Goal: Information Seeking & Learning: Learn about a topic

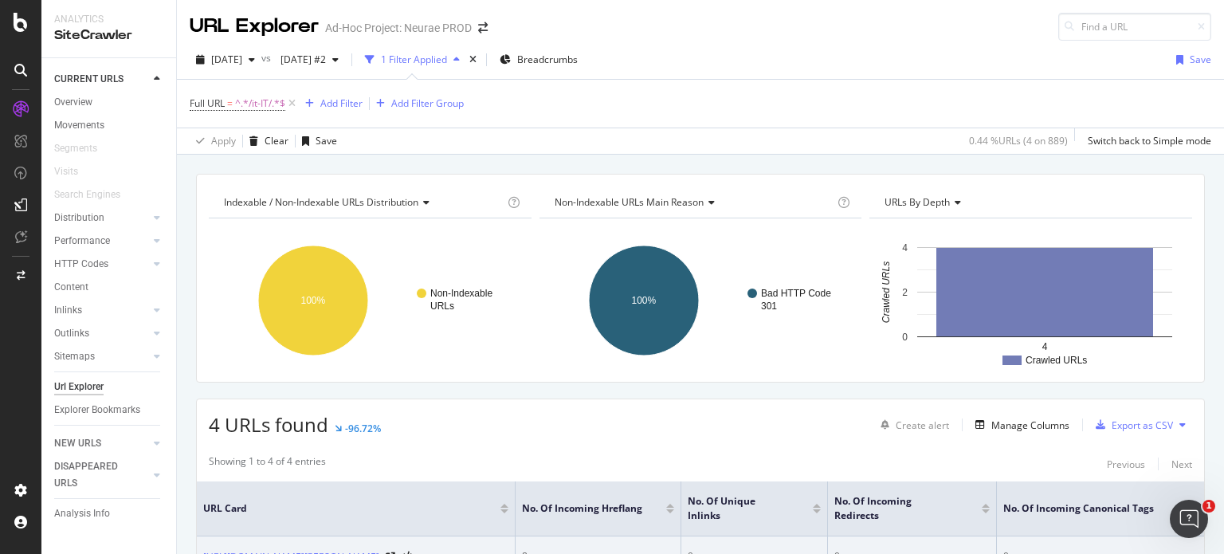
scroll to position [239, 0]
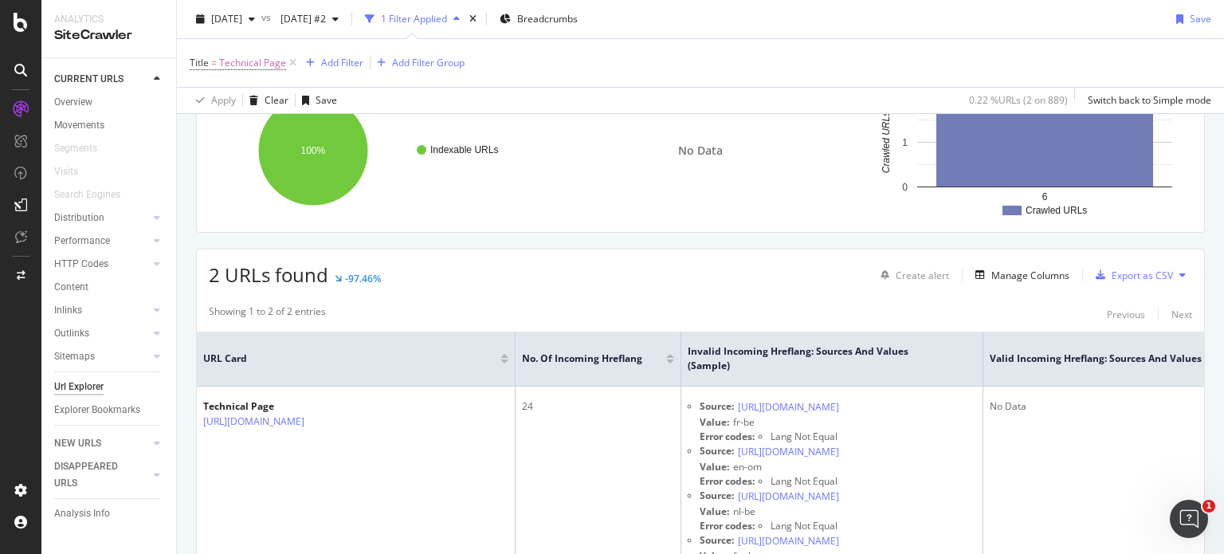
scroll to position [319, 0]
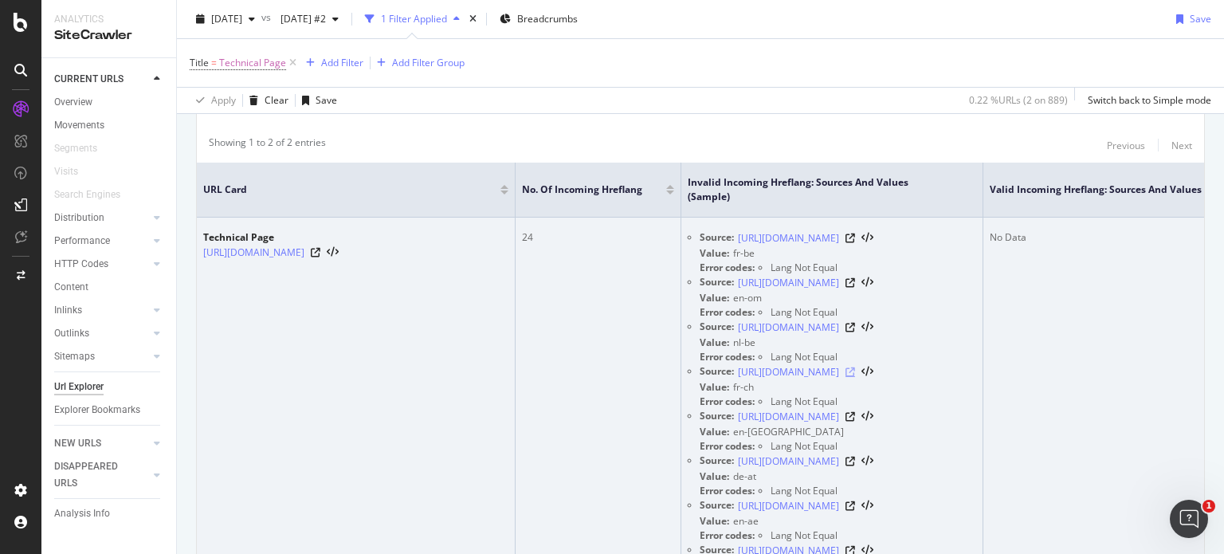
click at [855, 370] on icon at bounding box center [851, 372] width 10 height 10
click at [320, 251] on icon at bounding box center [316, 253] width 10 height 10
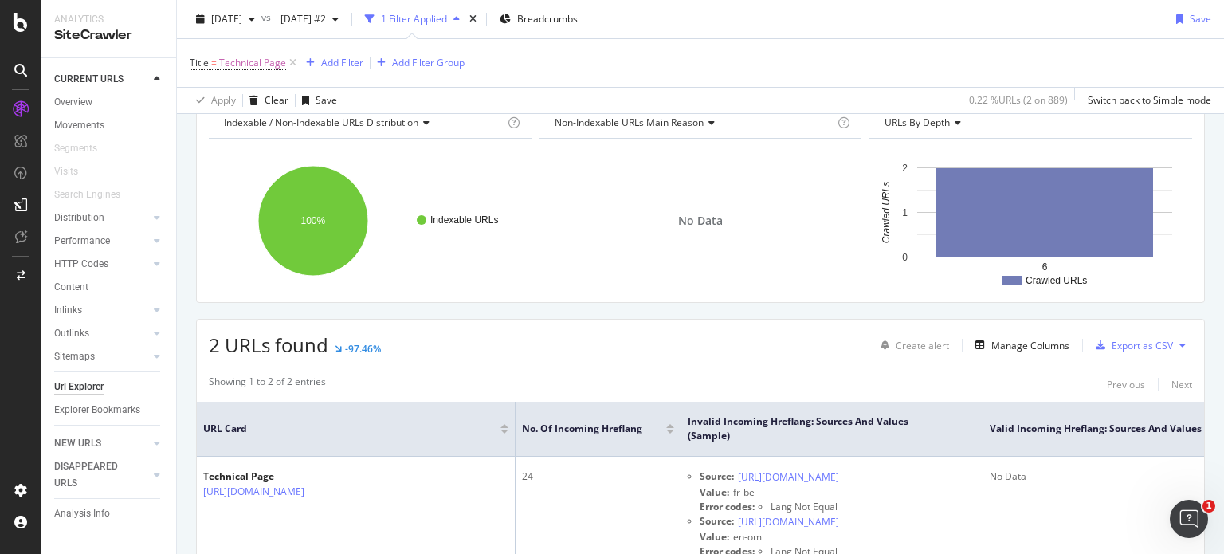
scroll to position [0, 0]
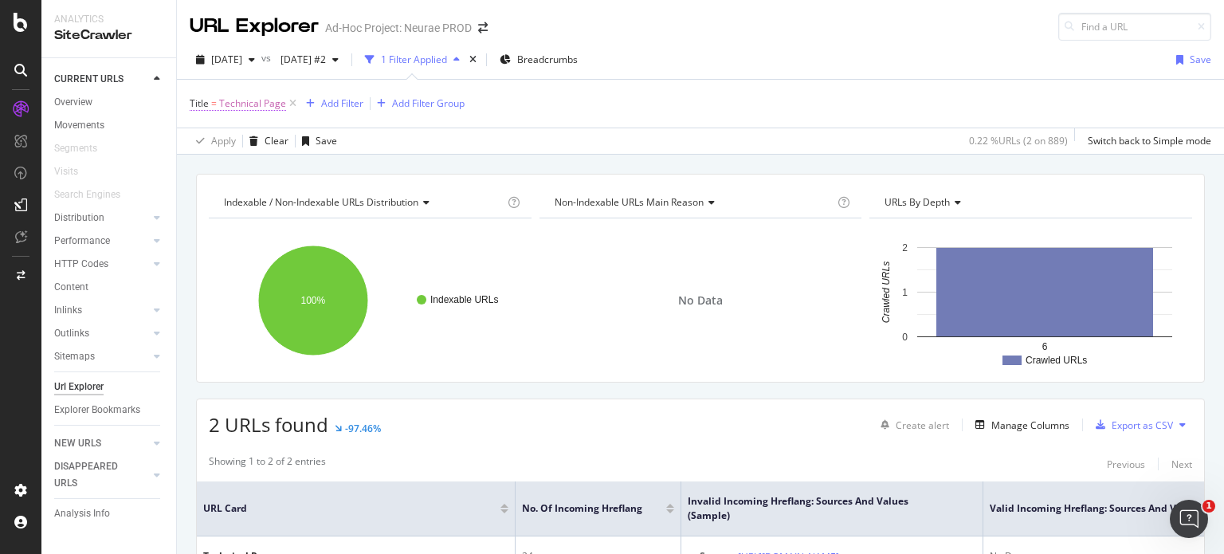
click at [251, 106] on span "Technical Page" at bounding box center [252, 103] width 67 height 22
click at [616, 97] on div "Title = Technical Page Add Filter Add Filter Group" at bounding box center [701, 104] width 1022 height 48
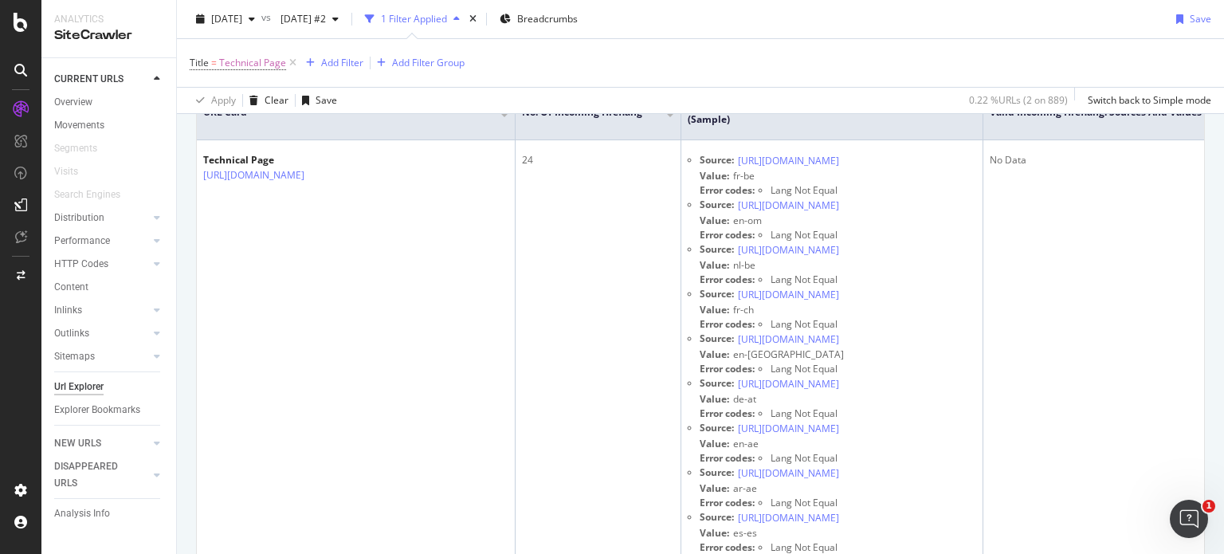
scroll to position [398, 0]
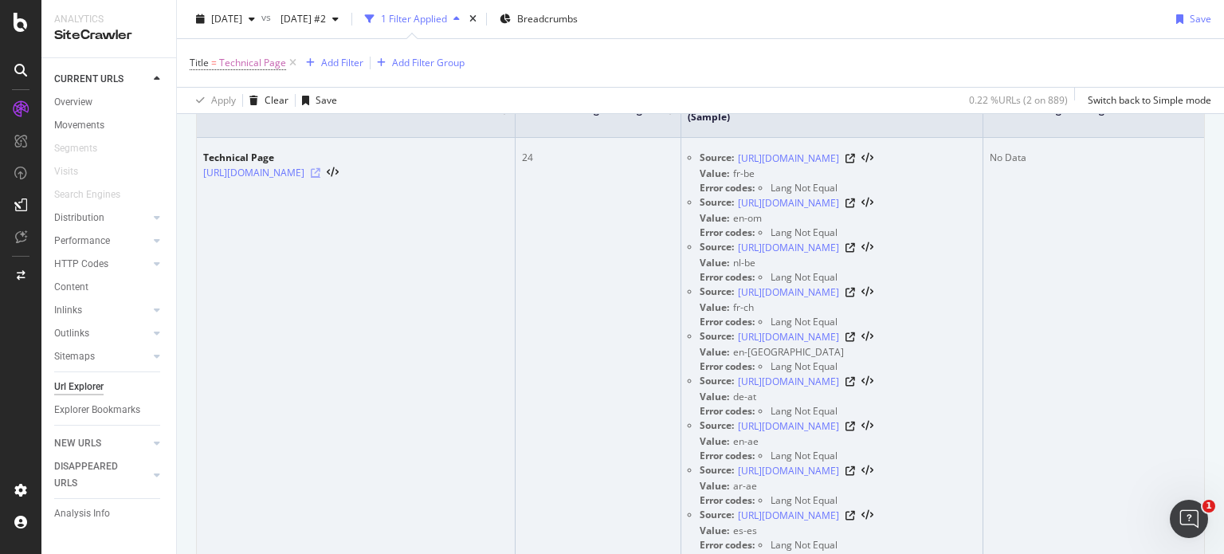
click at [320, 174] on icon at bounding box center [316, 173] width 10 height 10
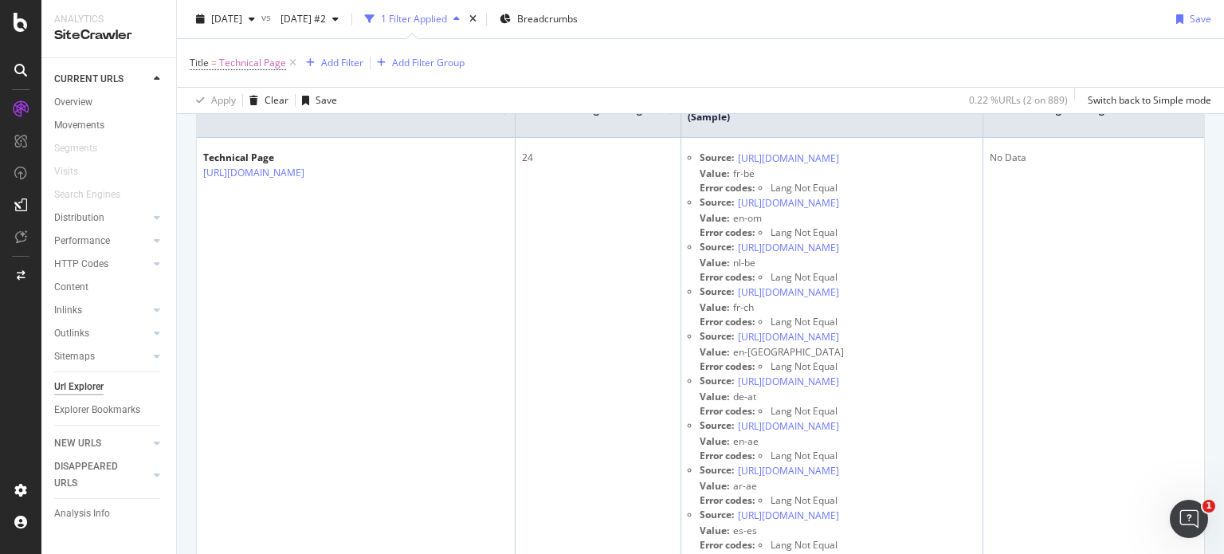
scroll to position [0, 0]
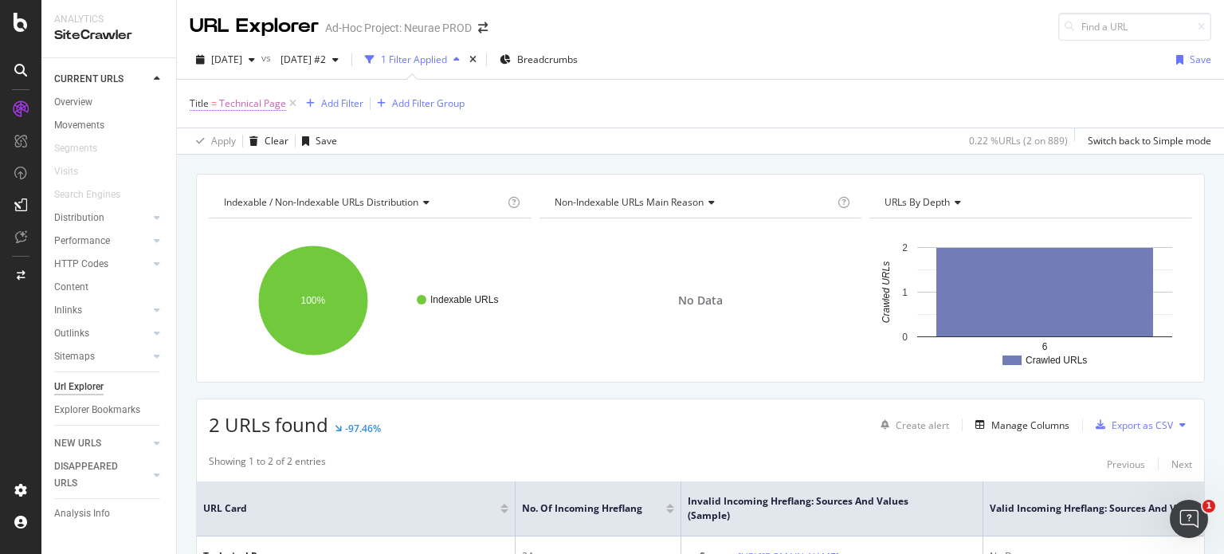
click at [276, 104] on span "Technical Page" at bounding box center [252, 103] width 67 height 22
click at [261, 62] on div "button" at bounding box center [251, 60] width 19 height 10
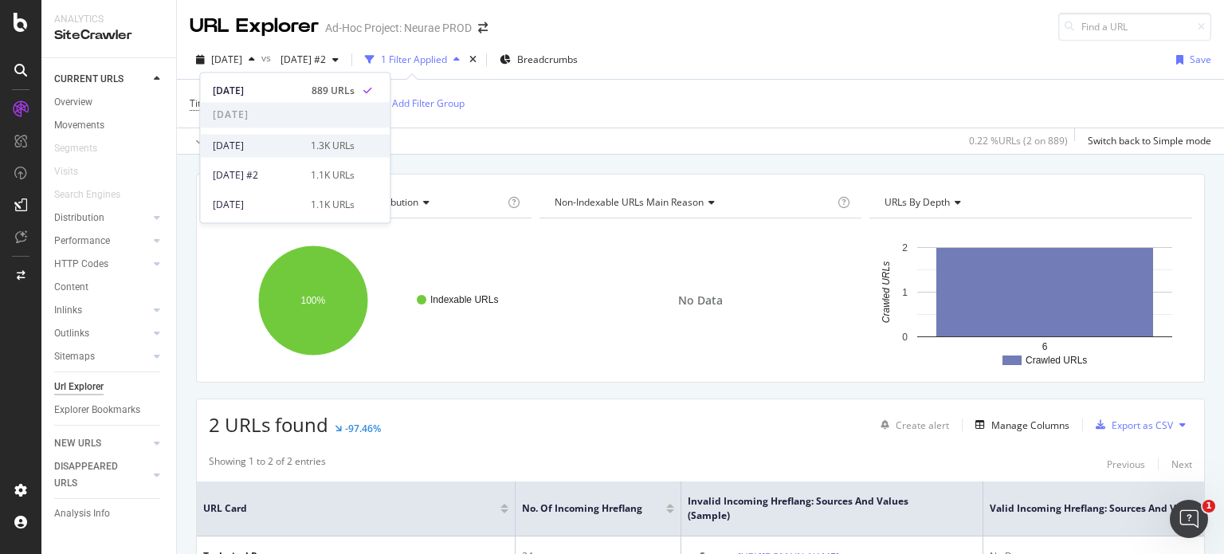
click at [270, 150] on div "2025 Sep. 26th" at bounding box center [257, 146] width 88 height 14
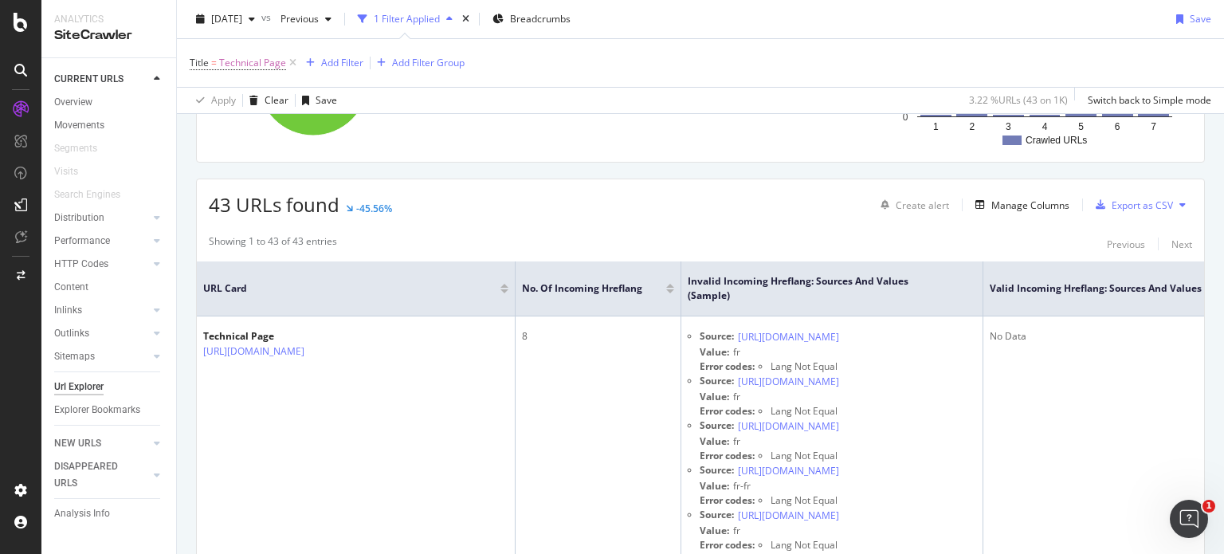
scroll to position [239, 0]
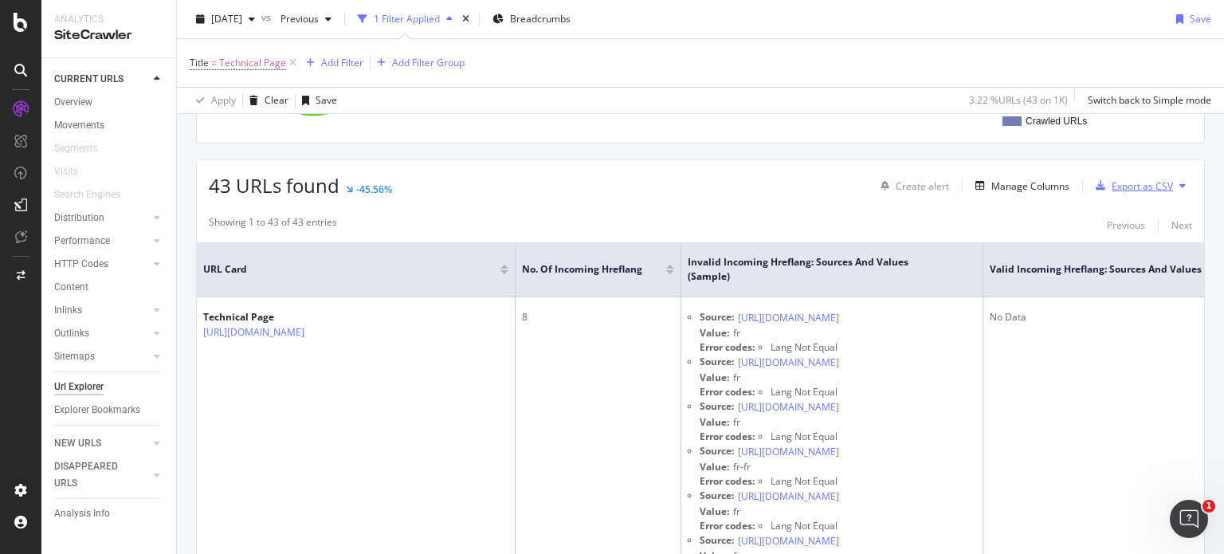
click at [1128, 181] on div "Export as CSV" at bounding box center [1142, 186] width 61 height 14
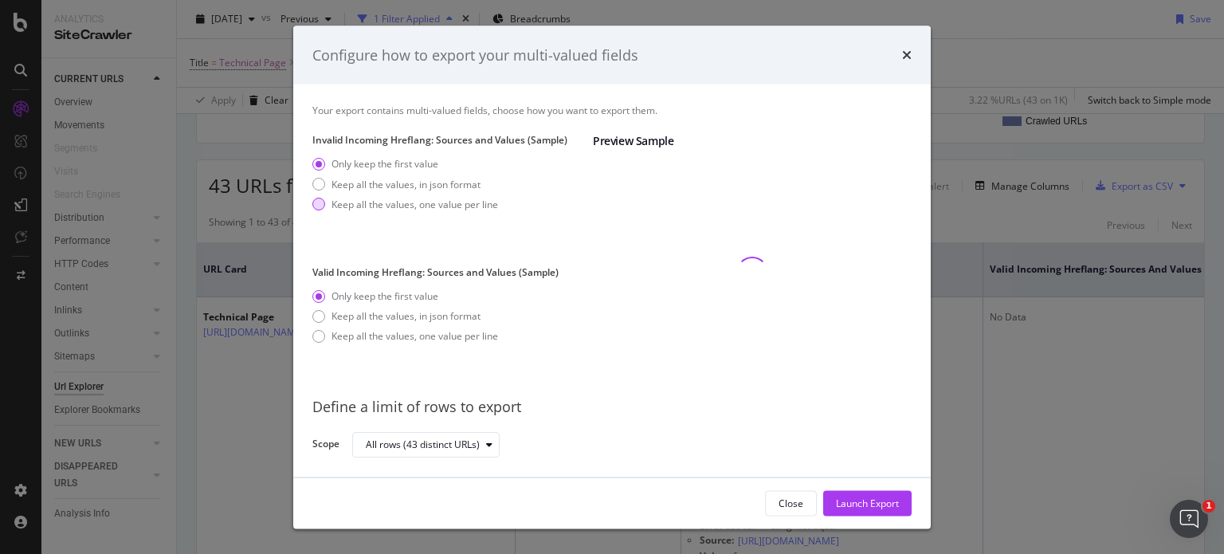
click at [320, 202] on div "modal" at bounding box center [318, 204] width 13 height 13
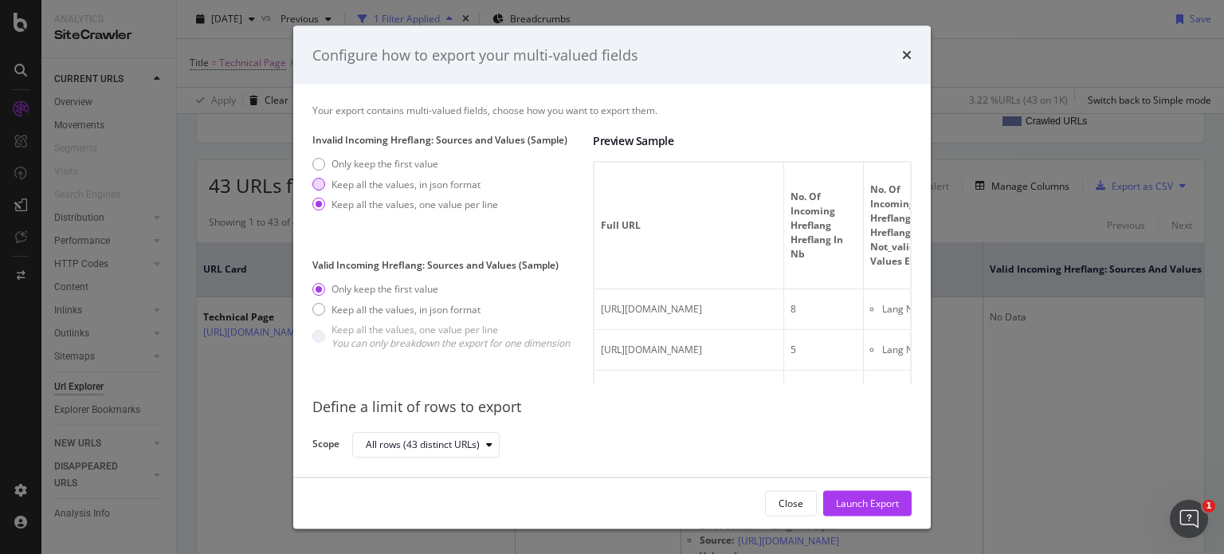
click at [316, 183] on div "Keep all the values, in json format" at bounding box center [318, 184] width 13 height 13
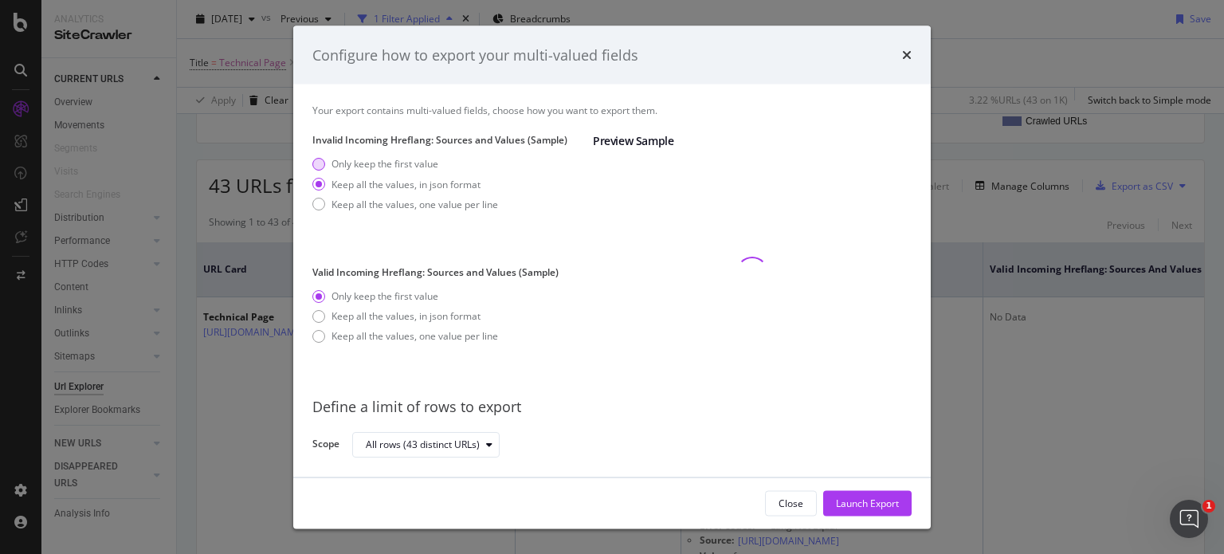
click at [316, 162] on div "Only keep the first value" at bounding box center [318, 164] width 13 height 13
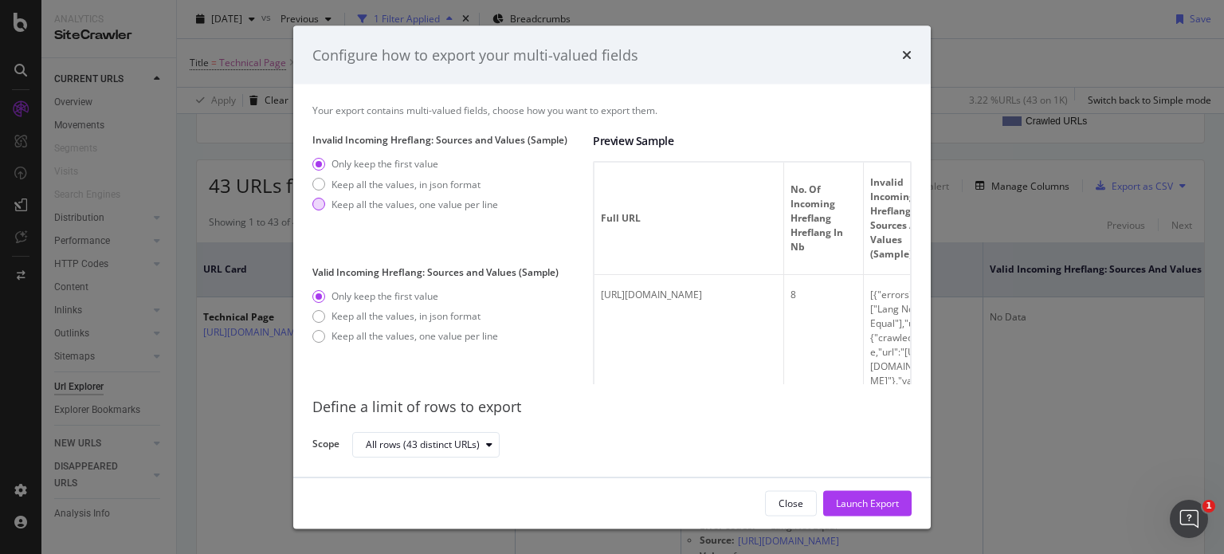
click at [328, 204] on div "Keep all the values, one value per line" at bounding box center [405, 204] width 186 height 14
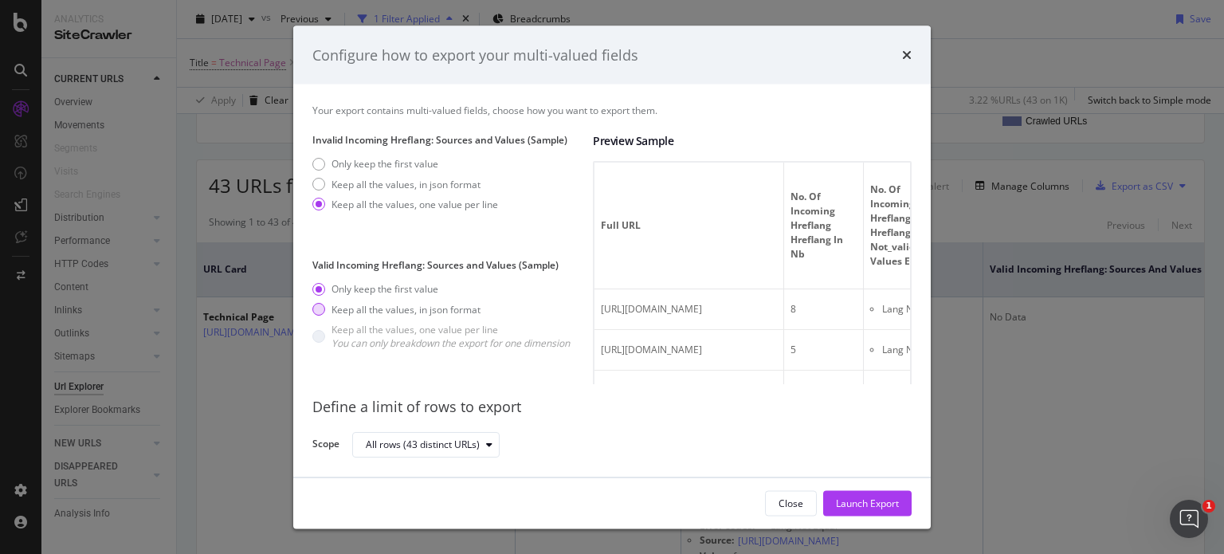
click at [320, 315] on div "Keep all the values, in json format" at bounding box center [318, 309] width 13 height 13
click at [322, 287] on div "Only keep the first value" at bounding box center [318, 288] width 13 height 13
click at [850, 494] on div "Launch Export" at bounding box center [867, 503] width 63 height 24
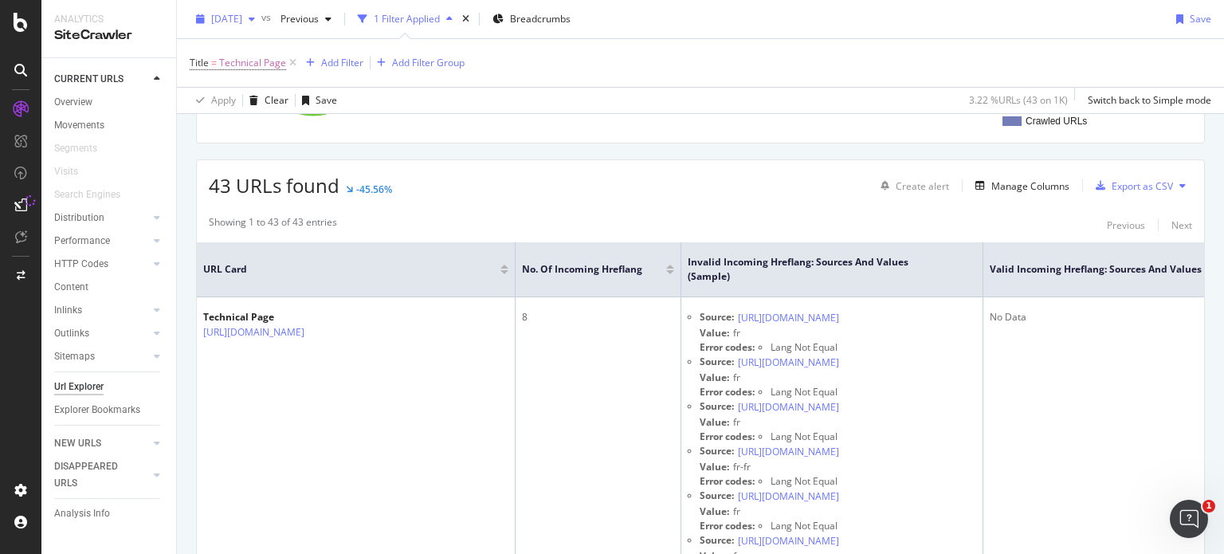
click at [242, 25] on span "2025 Sep. 26th" at bounding box center [226, 19] width 31 height 14
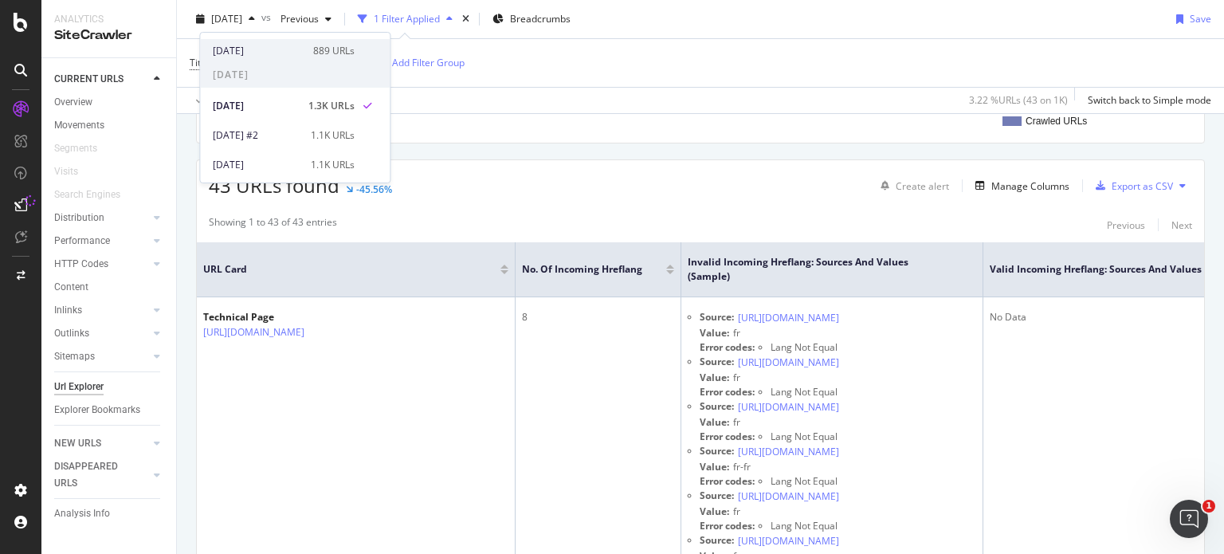
click at [261, 50] on div "2025 Oct. 1st" at bounding box center [258, 51] width 91 height 14
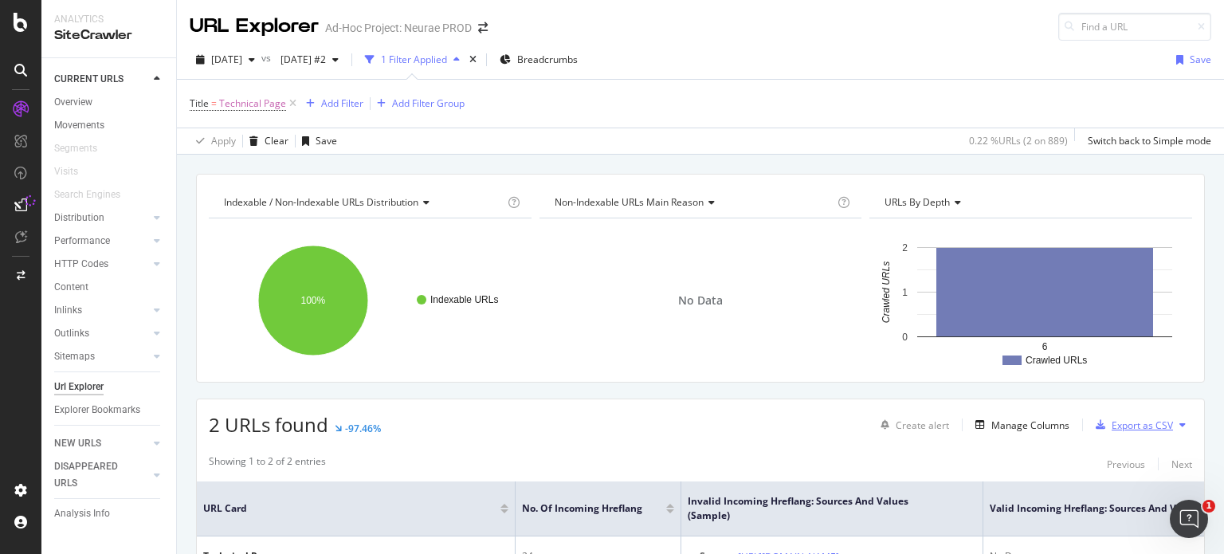
click at [1144, 422] on div "Export as CSV" at bounding box center [1142, 425] width 61 height 14
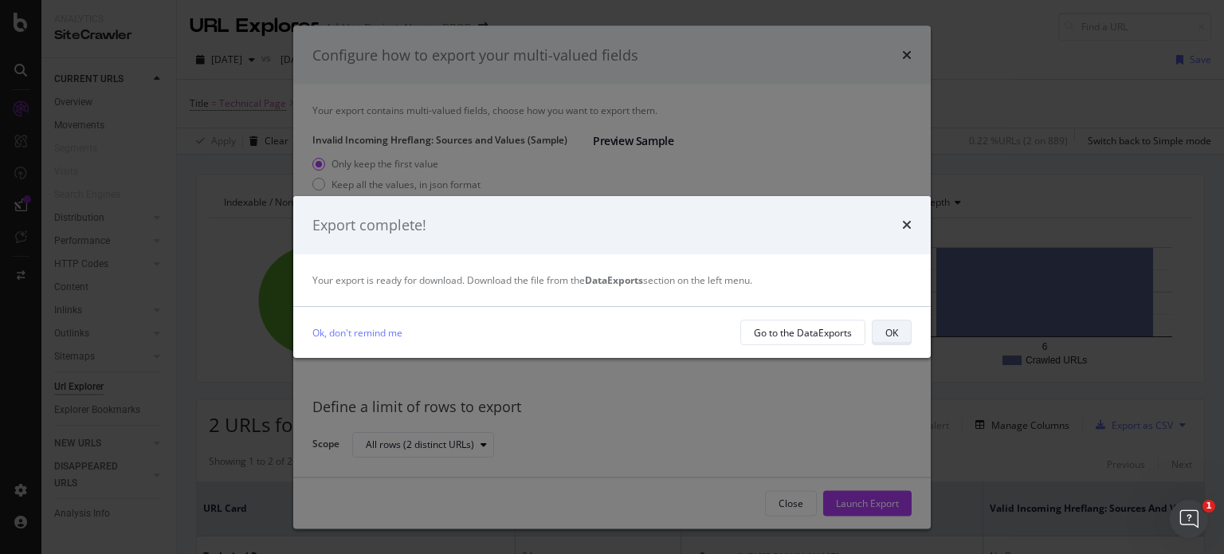
click at [885, 328] on div "OK" at bounding box center [891, 333] width 13 height 14
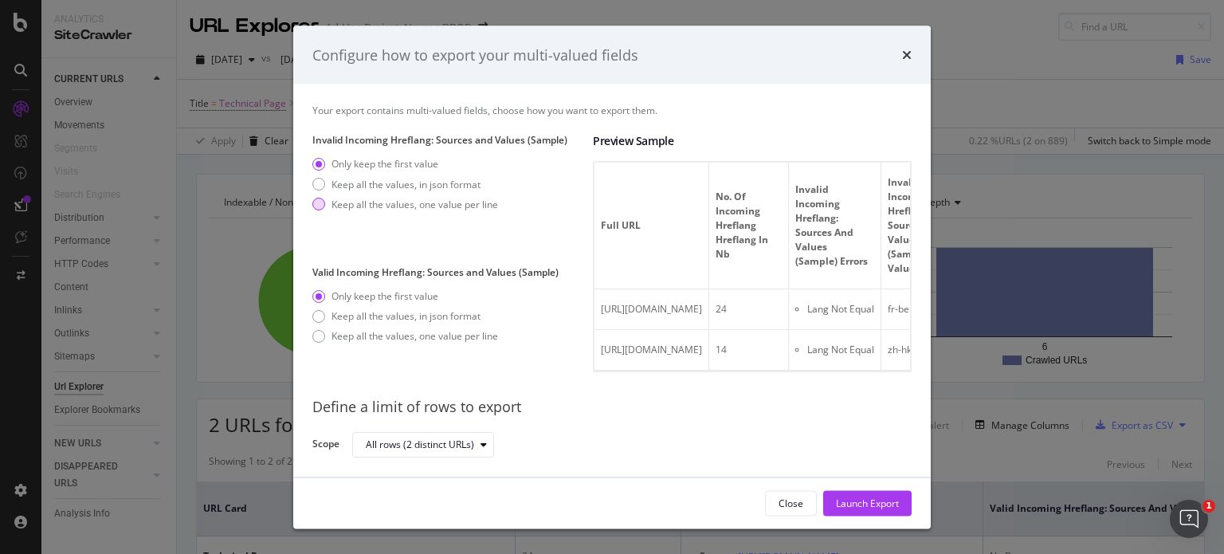
click at [325, 201] on div "Keep all the values, one value per line" at bounding box center [405, 204] width 186 height 14
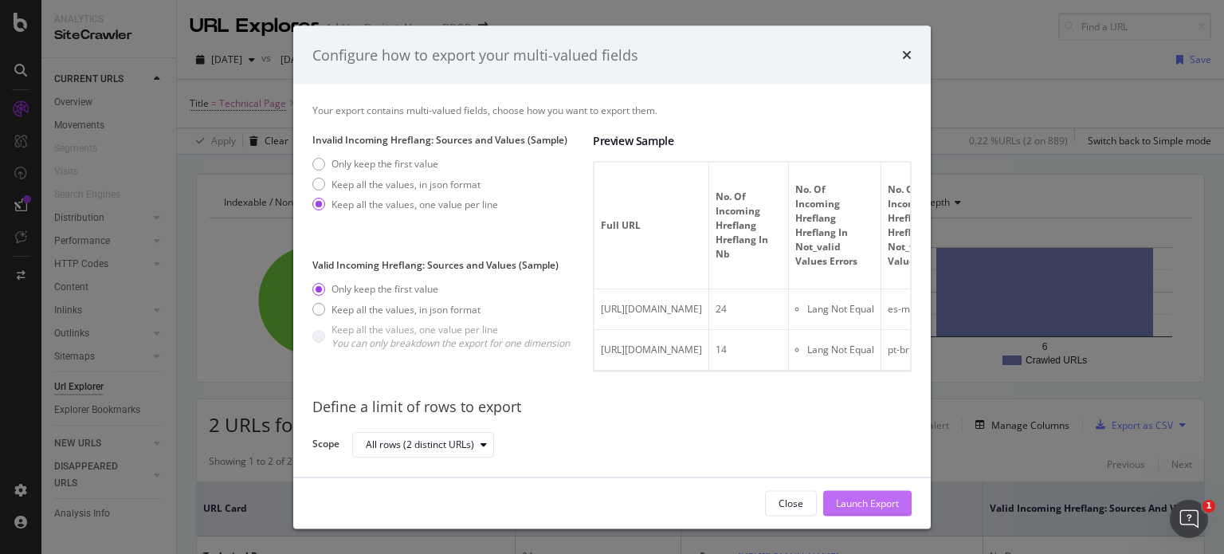
click at [871, 499] on div "Launch Export" at bounding box center [867, 503] width 63 height 14
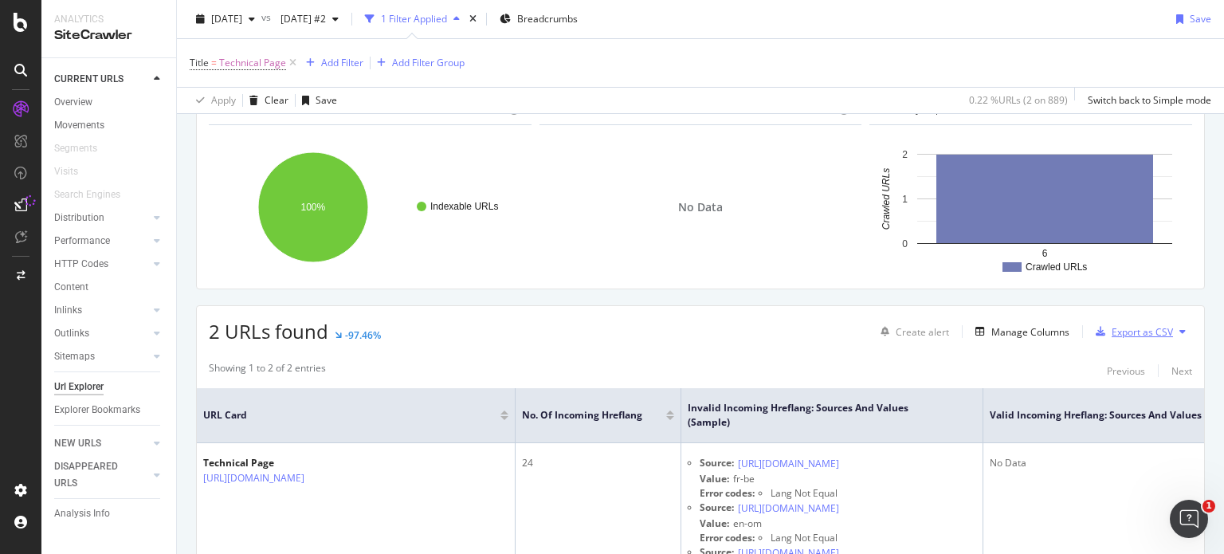
scroll to position [159, 0]
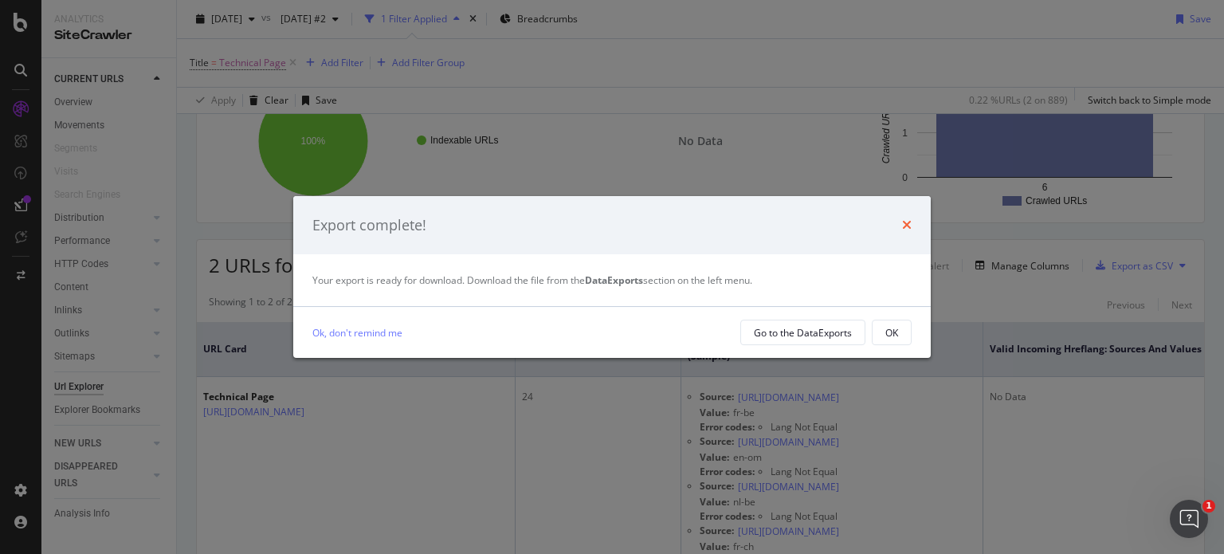
click at [911, 226] on icon "times" at bounding box center [907, 224] width 10 height 13
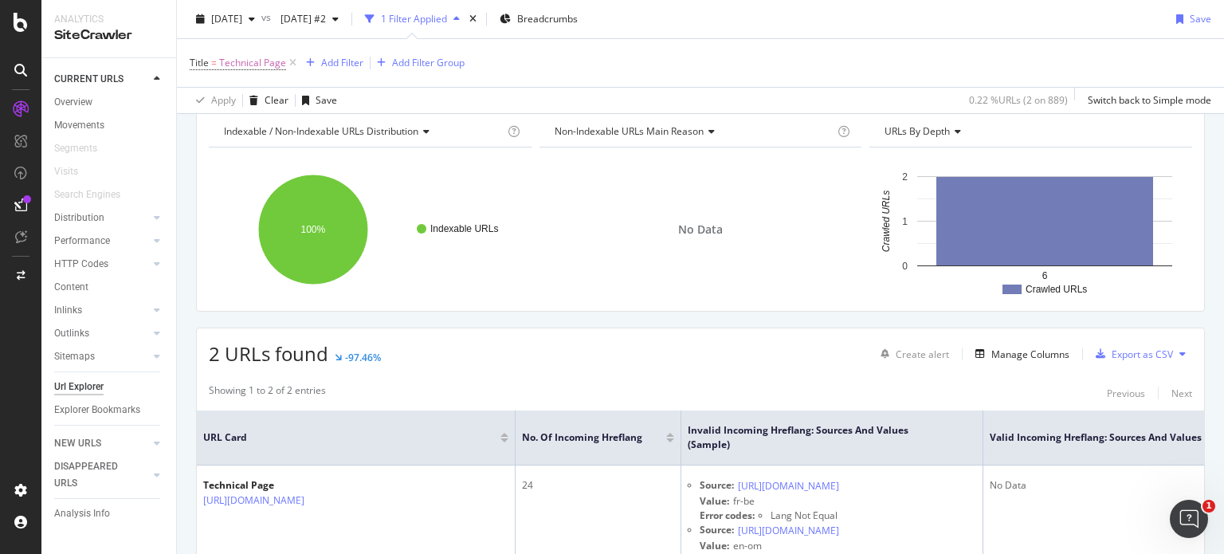
scroll to position [0, 0]
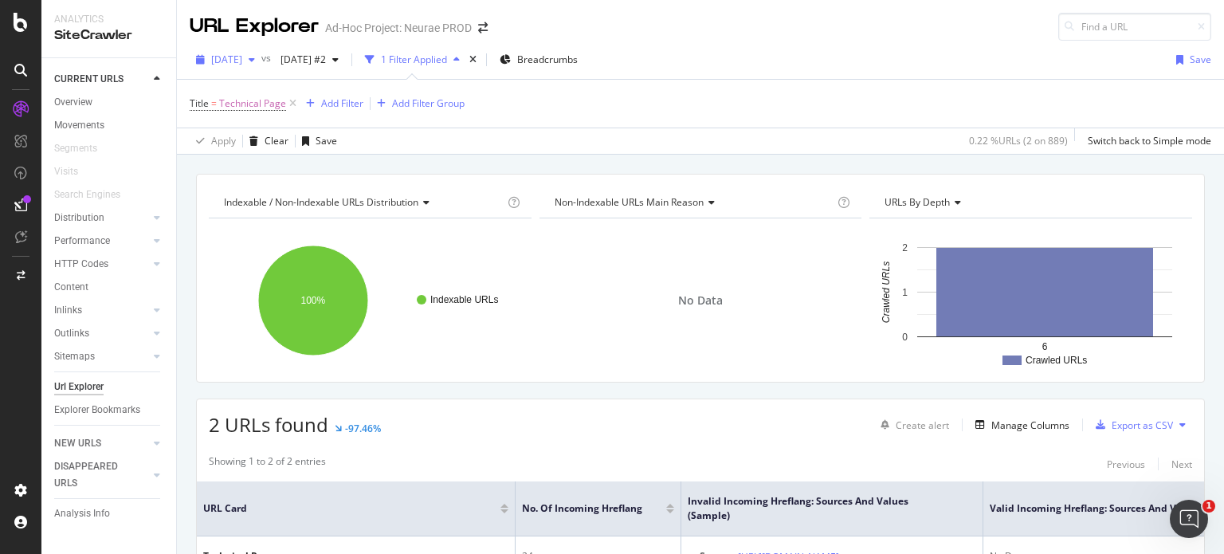
click at [261, 65] on div "2025 Oct. 1st" at bounding box center [226, 60] width 72 height 24
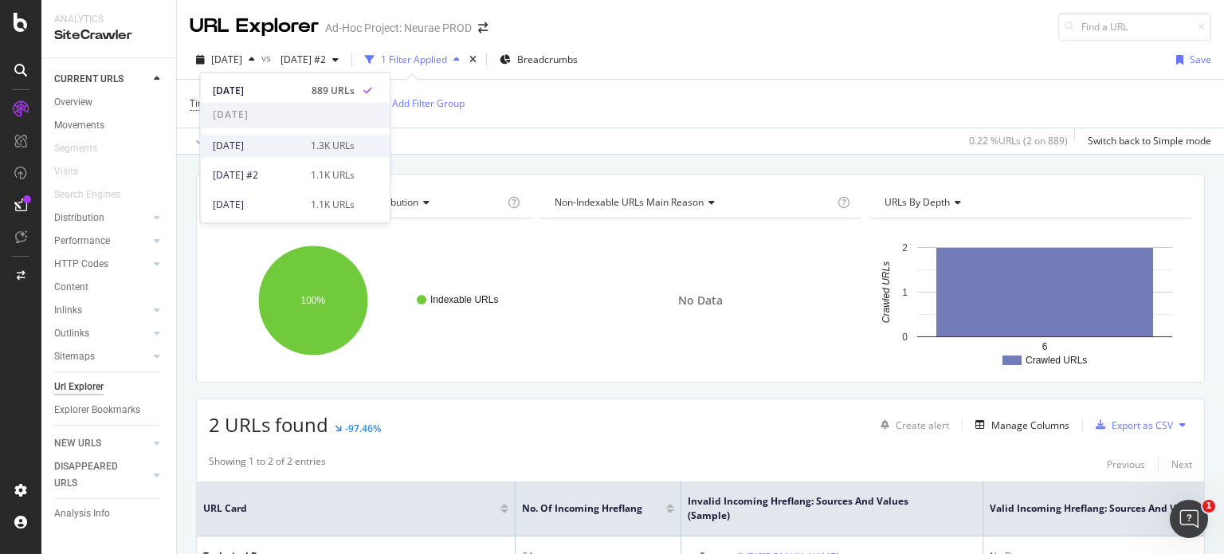
click at [252, 152] on div "2025 Sep. 26th 1.3K URLs" at bounding box center [295, 145] width 190 height 23
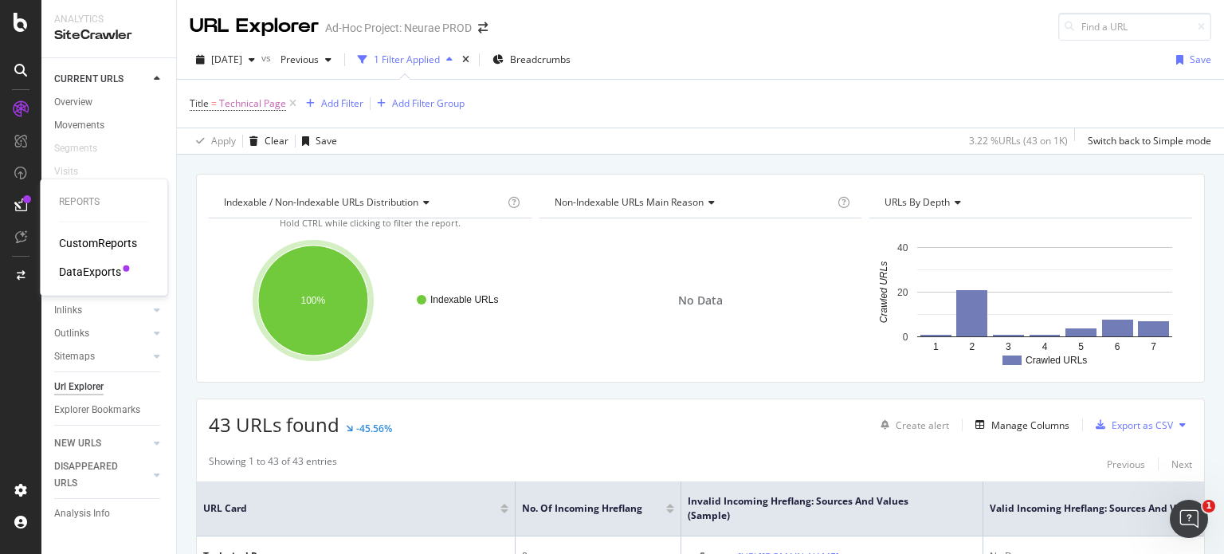
click at [84, 265] on div "DataExports" at bounding box center [90, 272] width 62 height 16
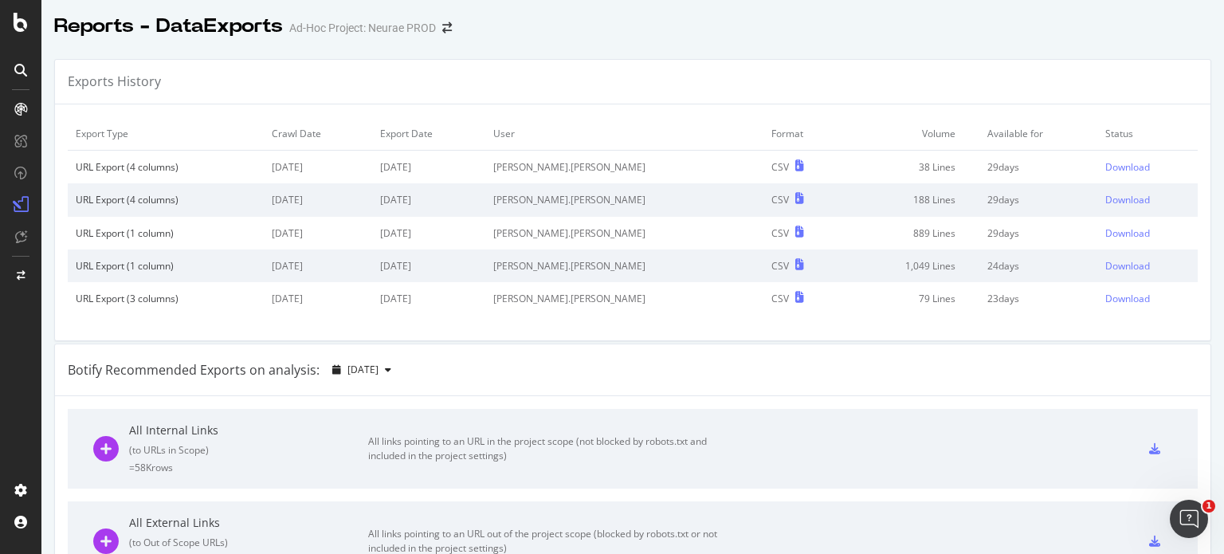
scroll to position [80, 0]
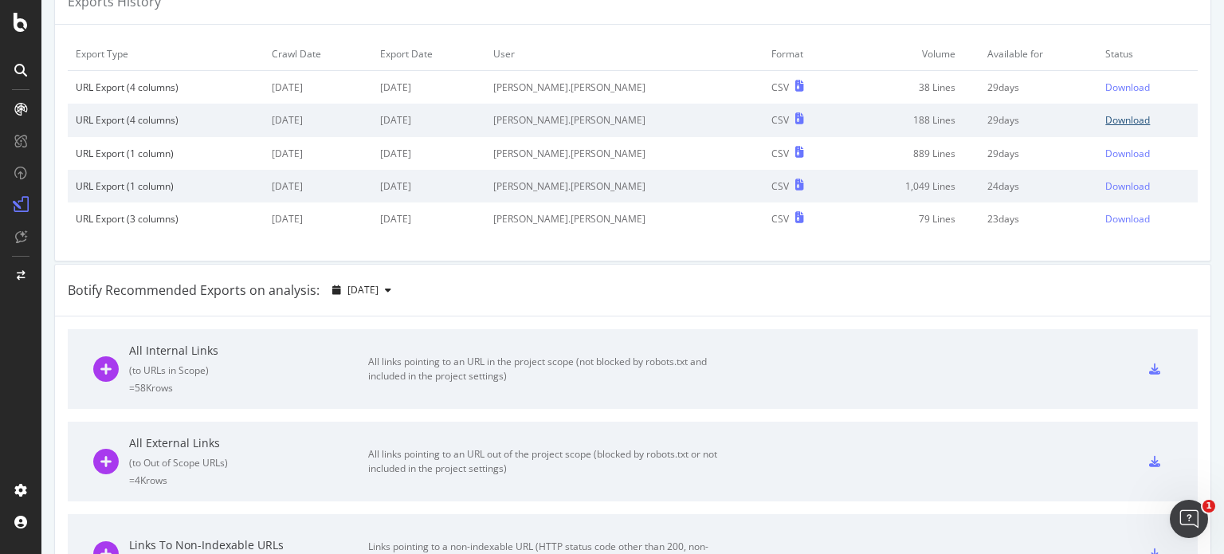
click at [1105, 119] on div "Download" at bounding box center [1127, 120] width 45 height 14
click at [1105, 87] on div "Download" at bounding box center [1127, 87] width 45 height 14
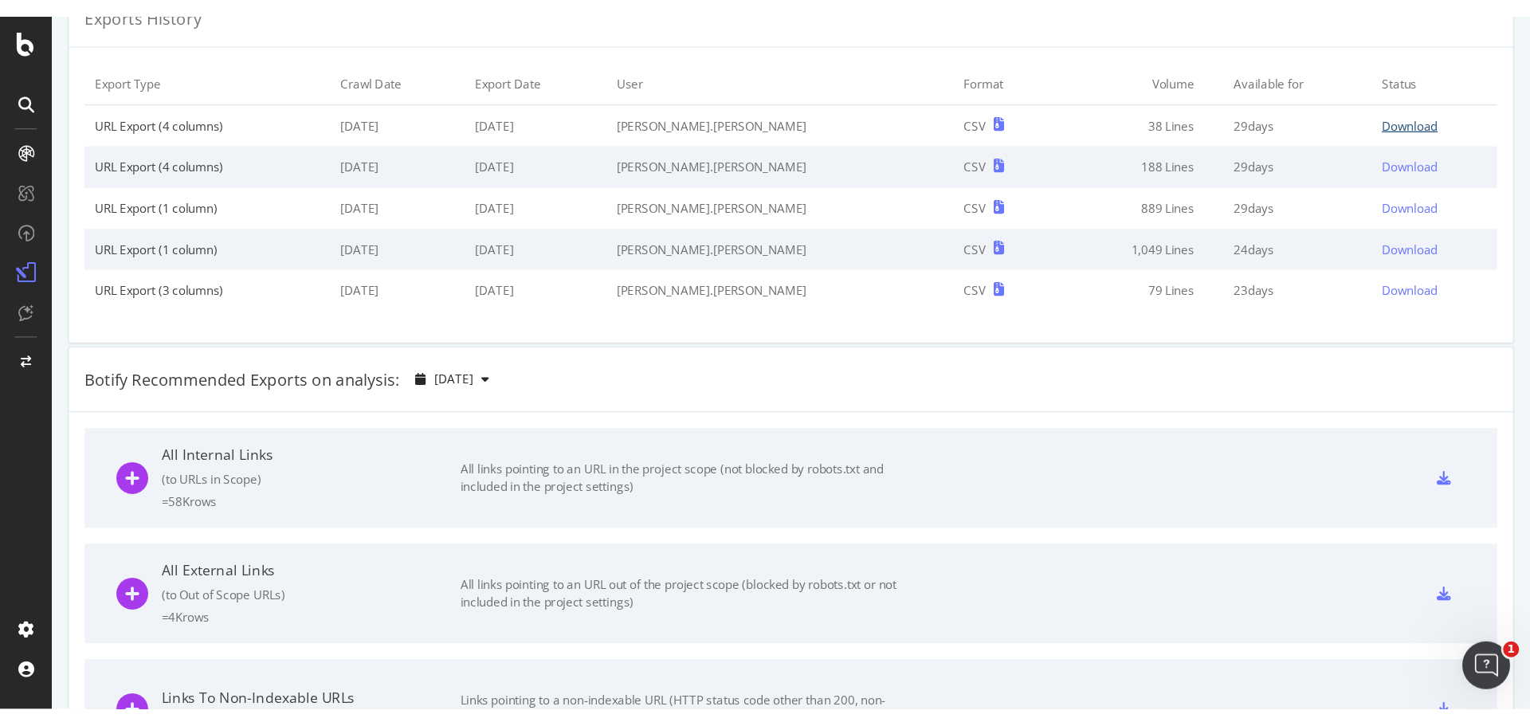
scroll to position [0, 0]
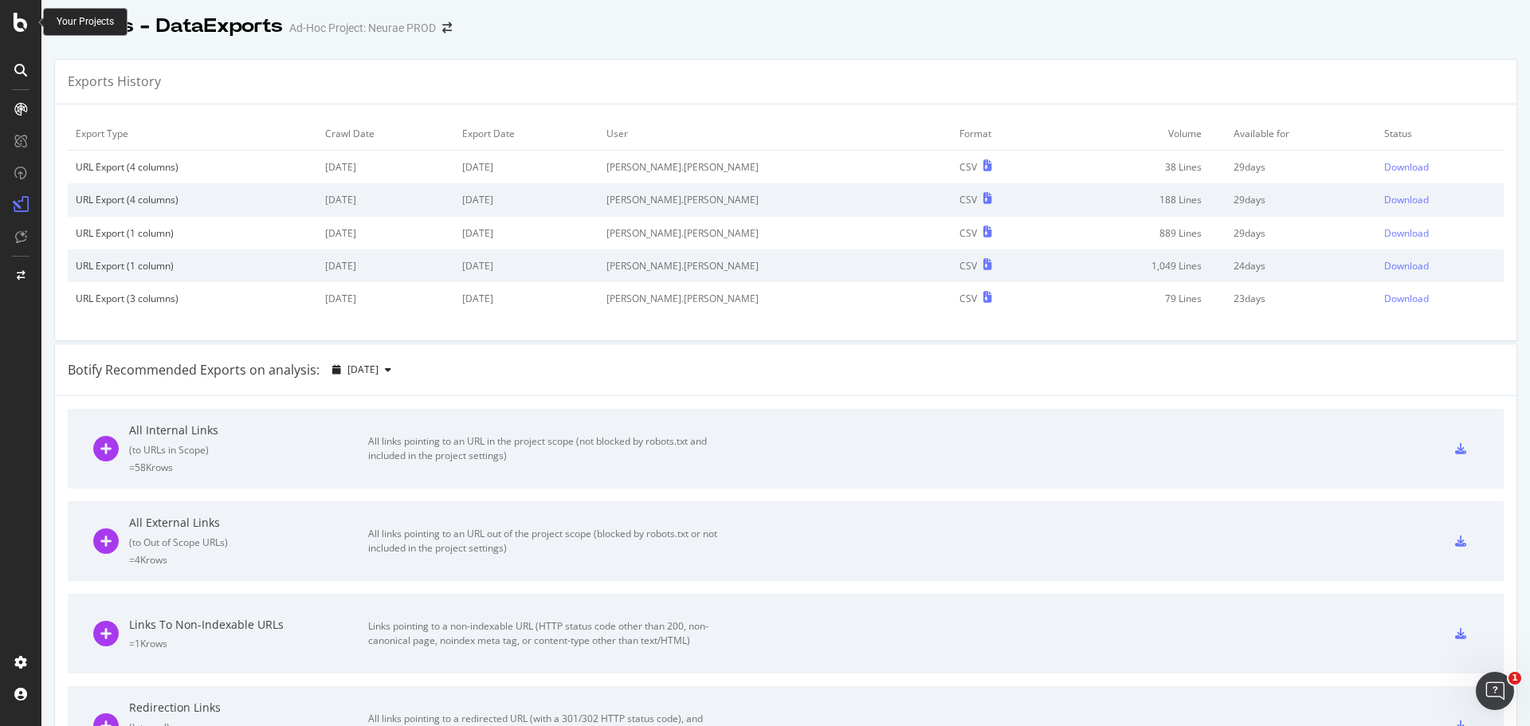
click at [19, 27] on icon at bounding box center [21, 22] width 14 height 19
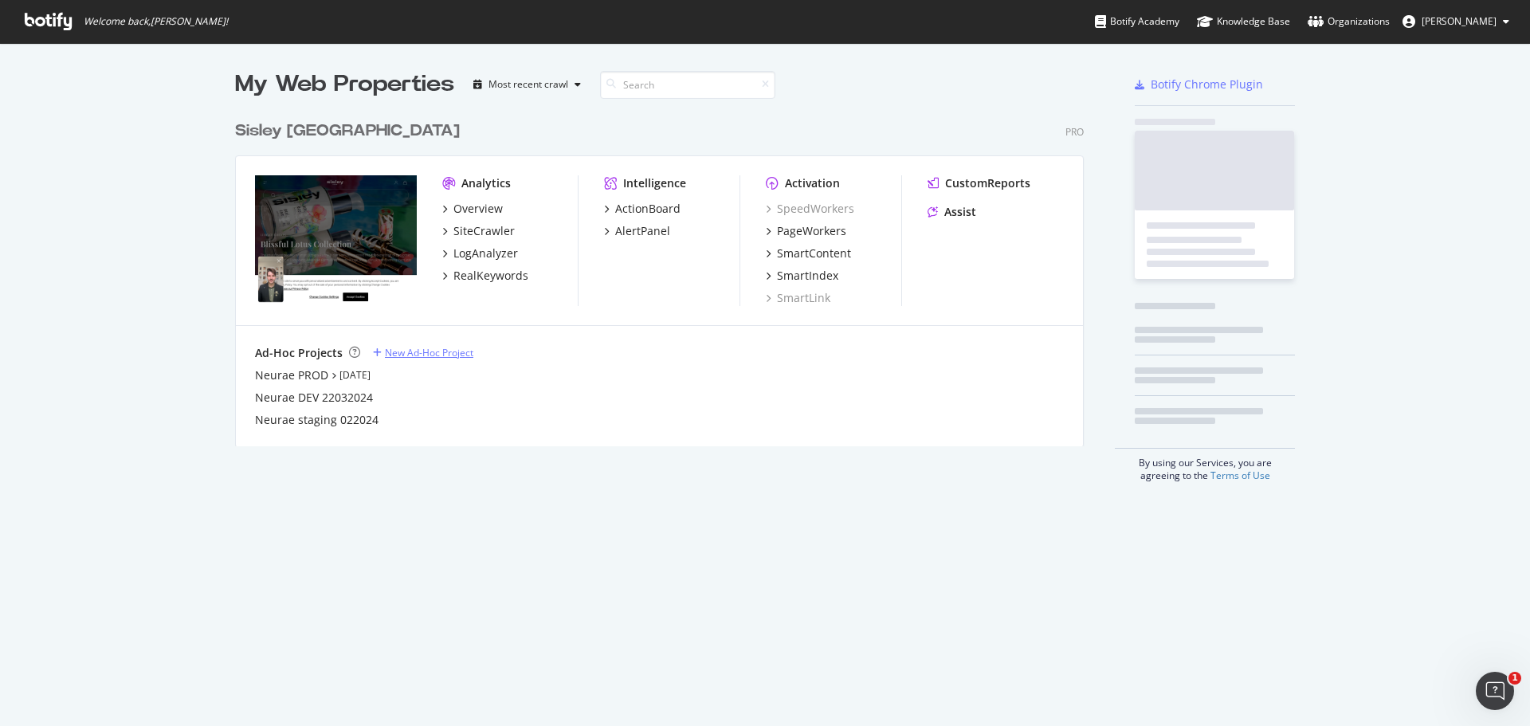
scroll to position [714, 1506]
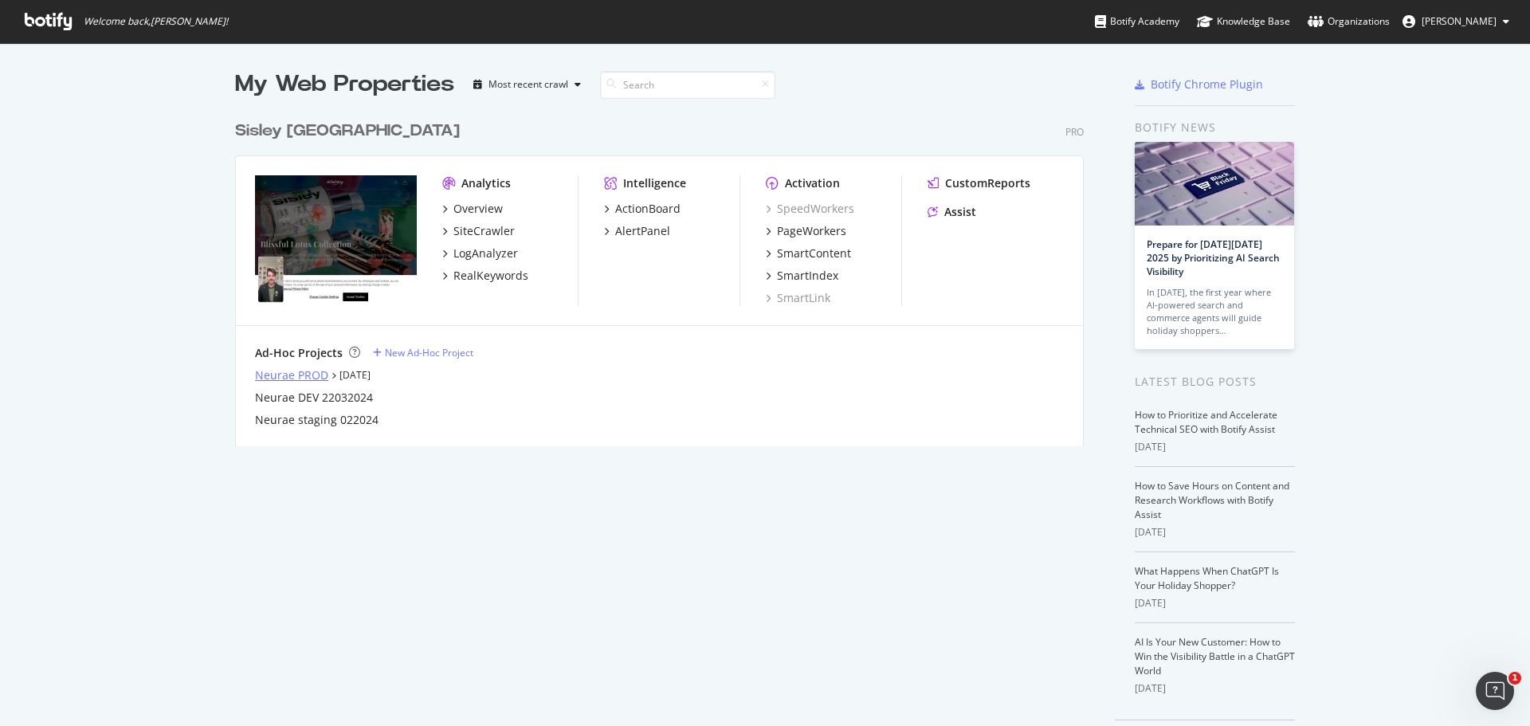
click at [293, 380] on div "Neurae PROD" at bounding box center [291, 375] width 73 height 16
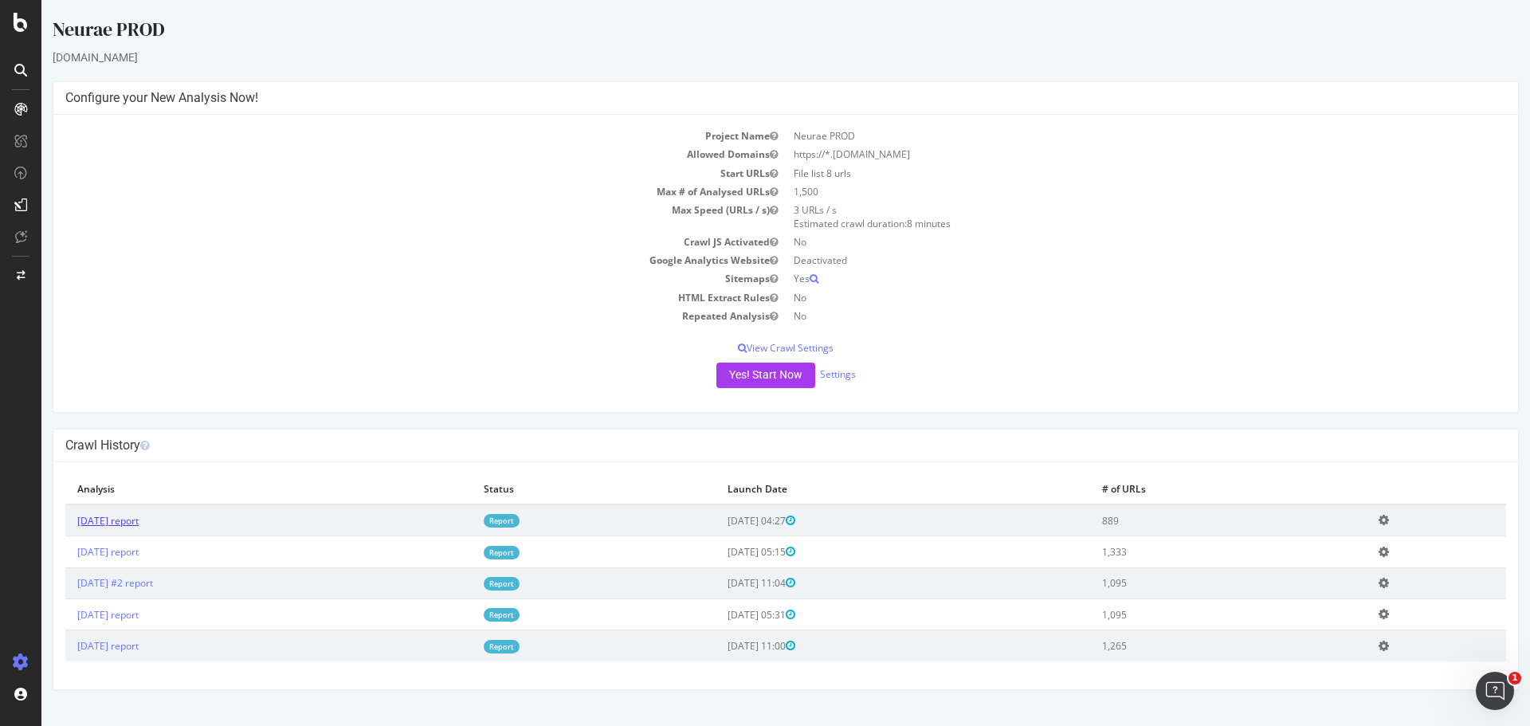
click at [139, 522] on link "2025 Oct. 1st report" at bounding box center [107, 521] width 61 height 14
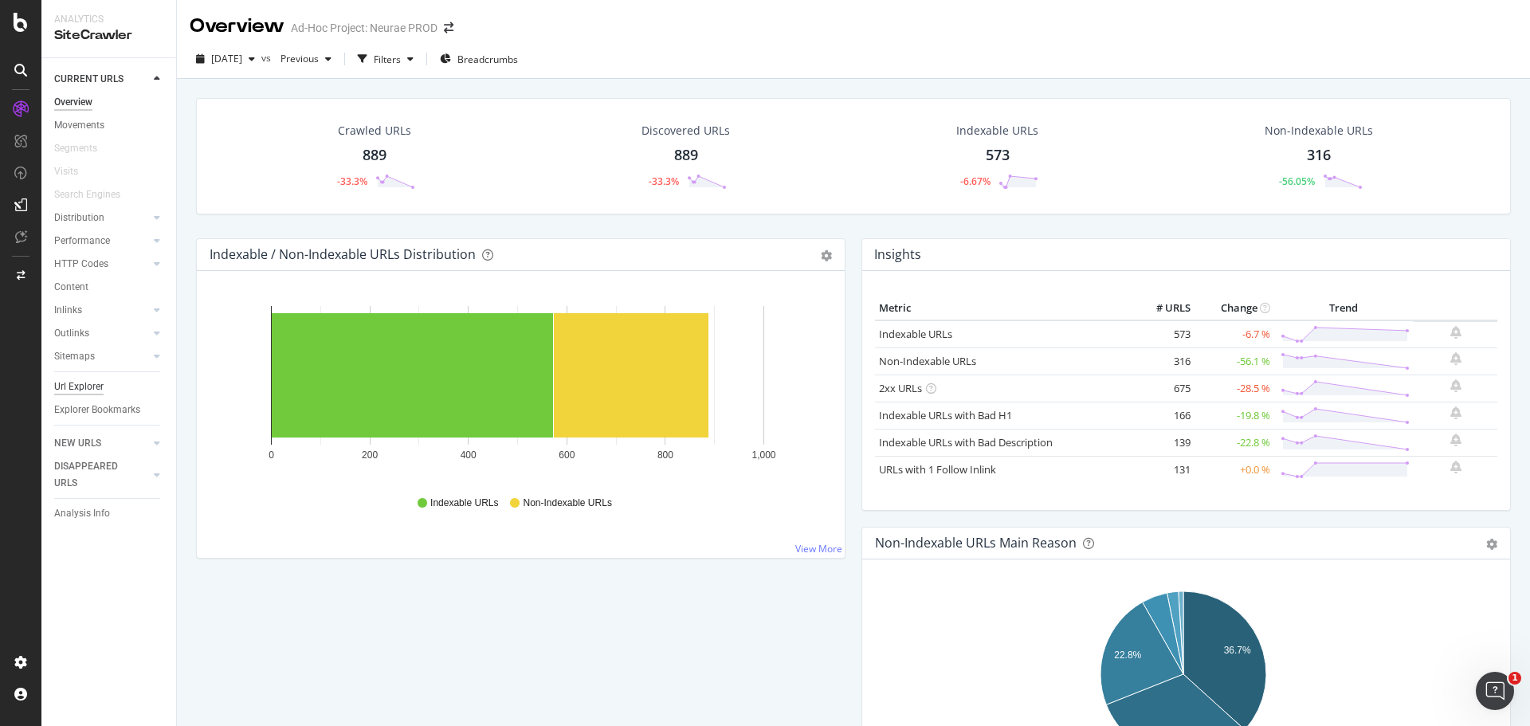
click at [76, 389] on div "Url Explorer" at bounding box center [78, 387] width 49 height 17
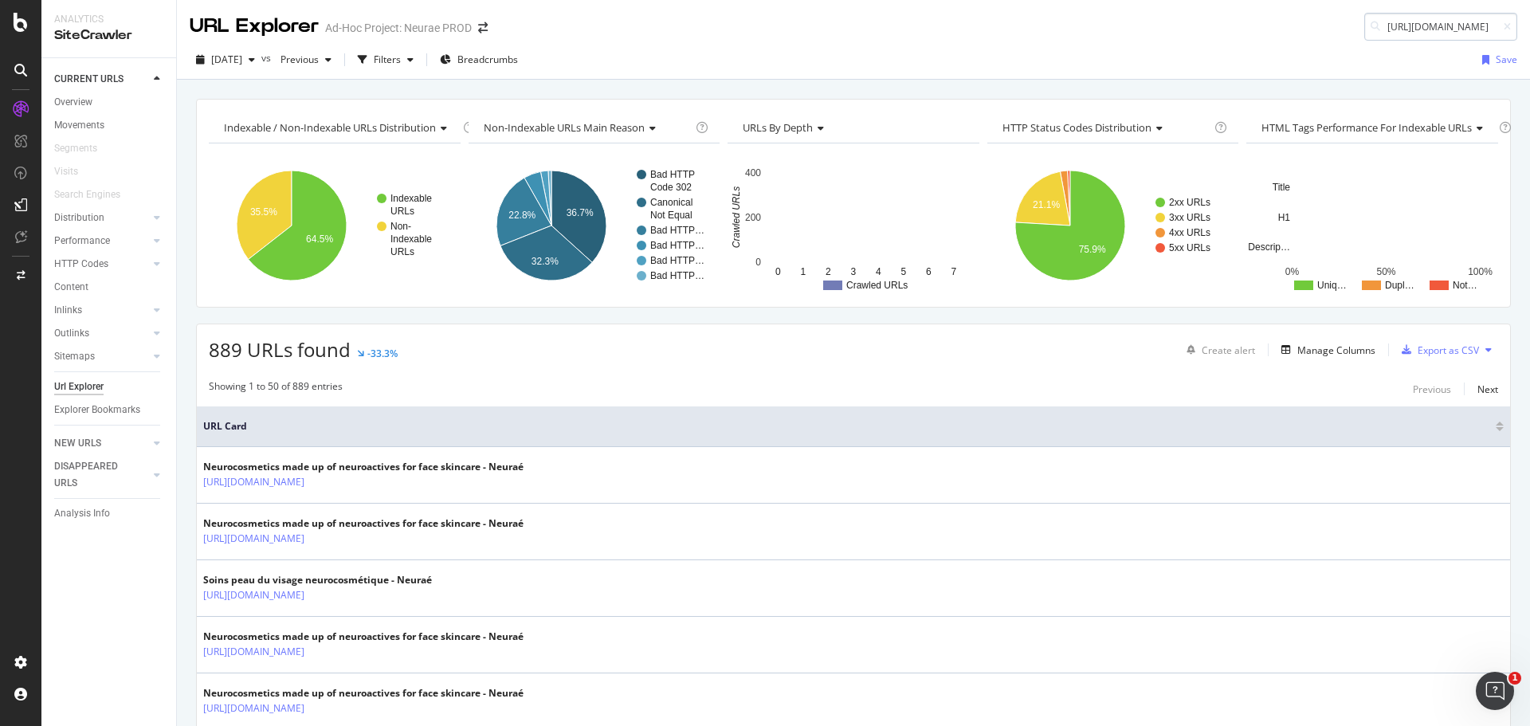
scroll to position [0, 53]
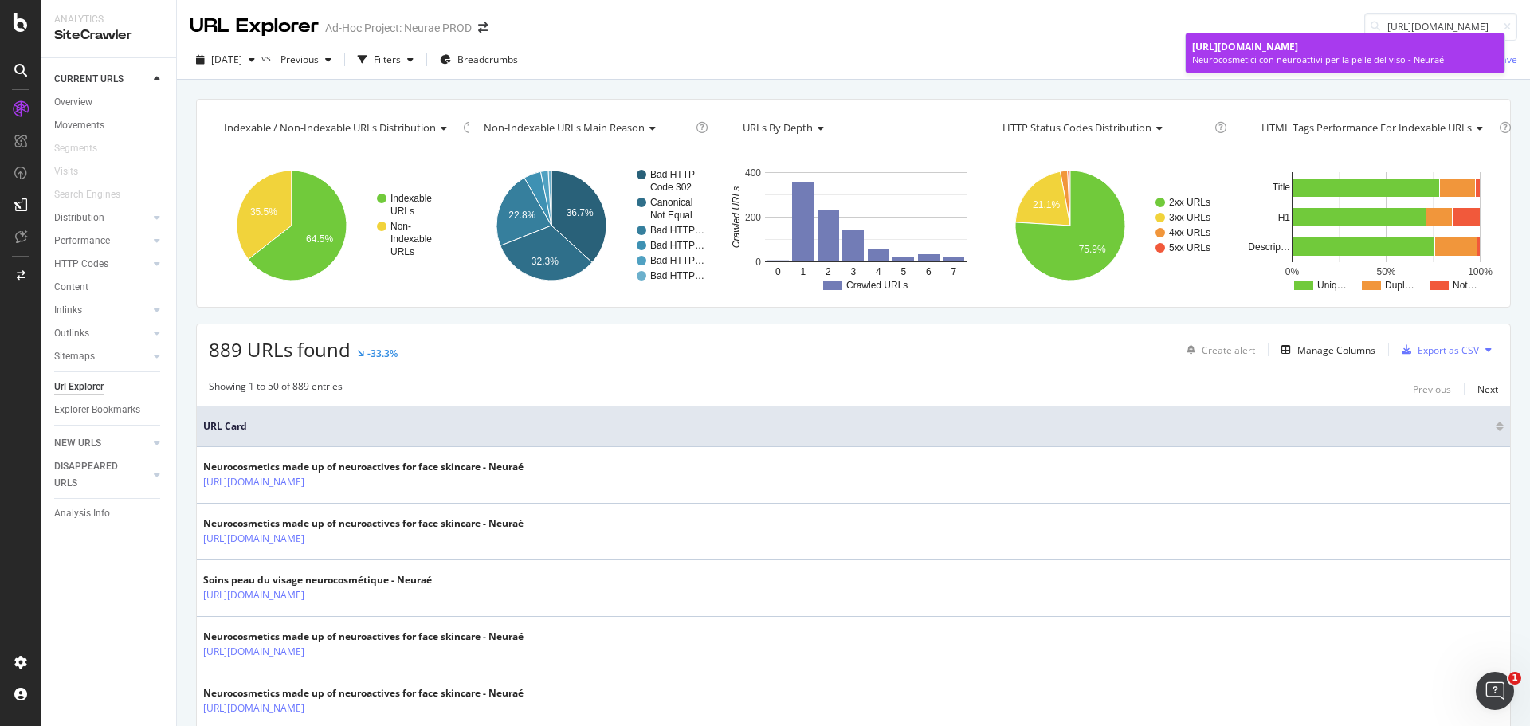
type input "https://www.neurae.com/it/?cid=014"
click at [1223, 57] on div "Neurocosmetici con neuroattivi per la pelle del viso - Neuraé" at bounding box center [1345, 59] width 306 height 13
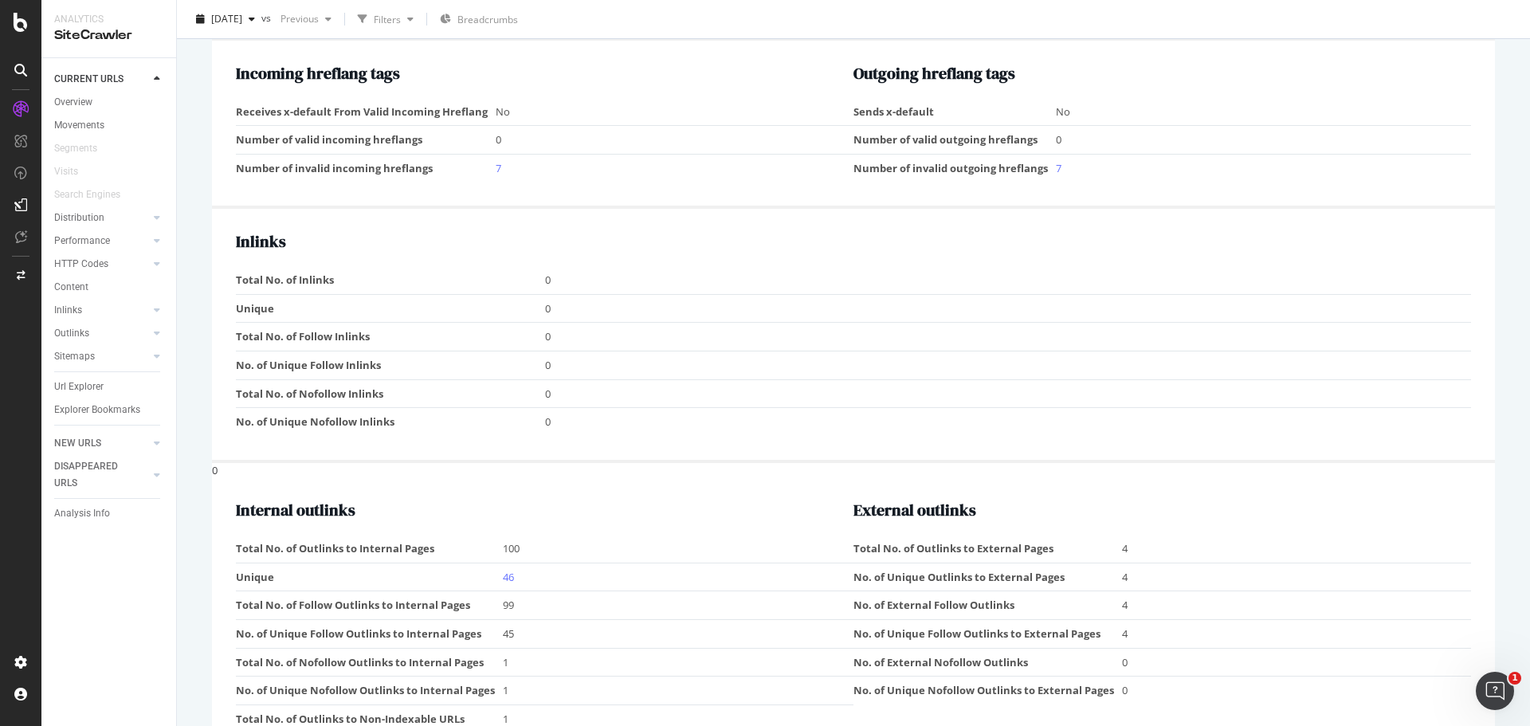
scroll to position [1223, 0]
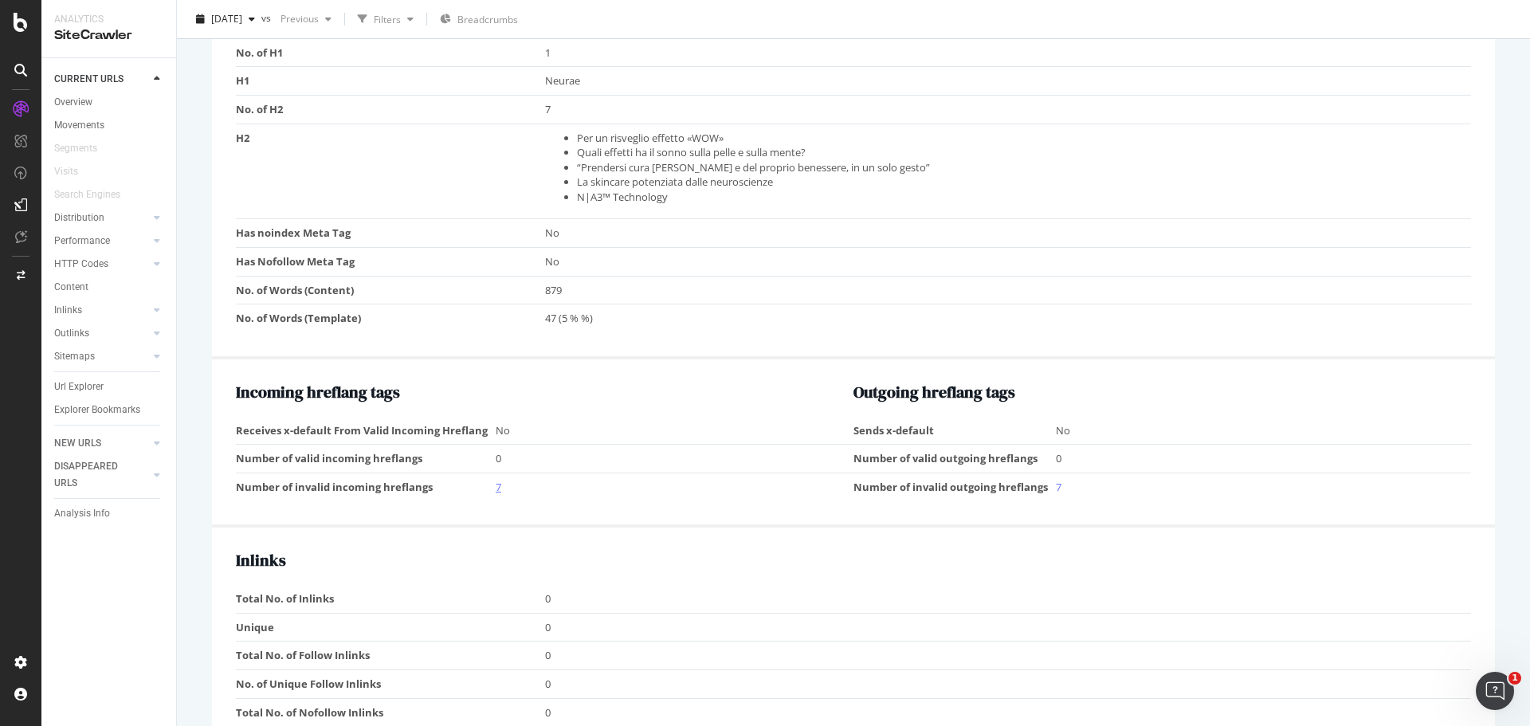
click at [497, 481] on link "7" at bounding box center [499, 487] width 6 height 14
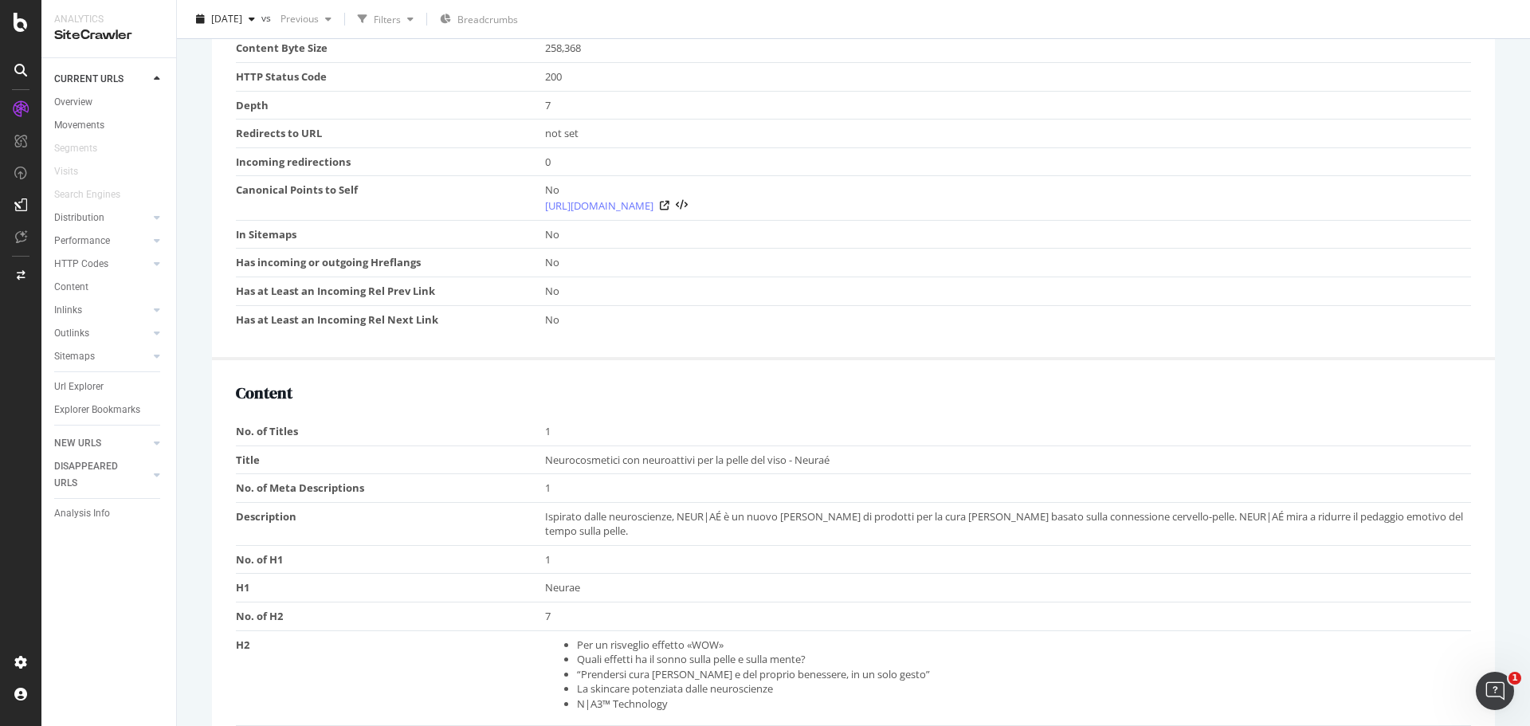
scroll to position [717, 0]
drag, startPoint x: 536, startPoint y: 457, endPoint x: 895, endPoint y: 461, distance: 359.5
click at [895, 461] on tr "Title Neurocosmetici con neuroattivi per la pelle del viso - Neuraé" at bounding box center [853, 458] width 1235 height 29
copy tr "Neurocosmetici con neuroattivi per la pelle del viso - Neuraé"
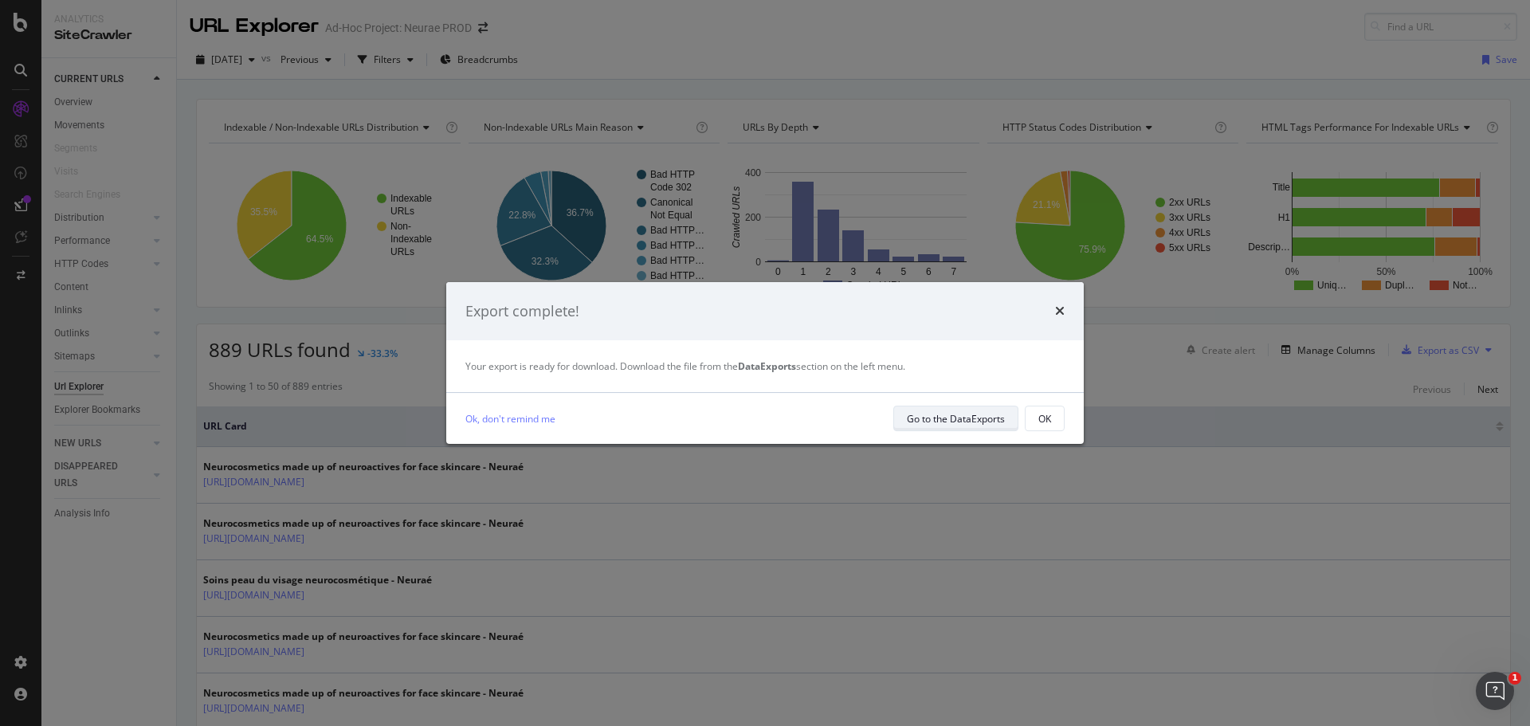
click at [941, 418] on div "Go to the DataExports" at bounding box center [956, 419] width 98 height 14
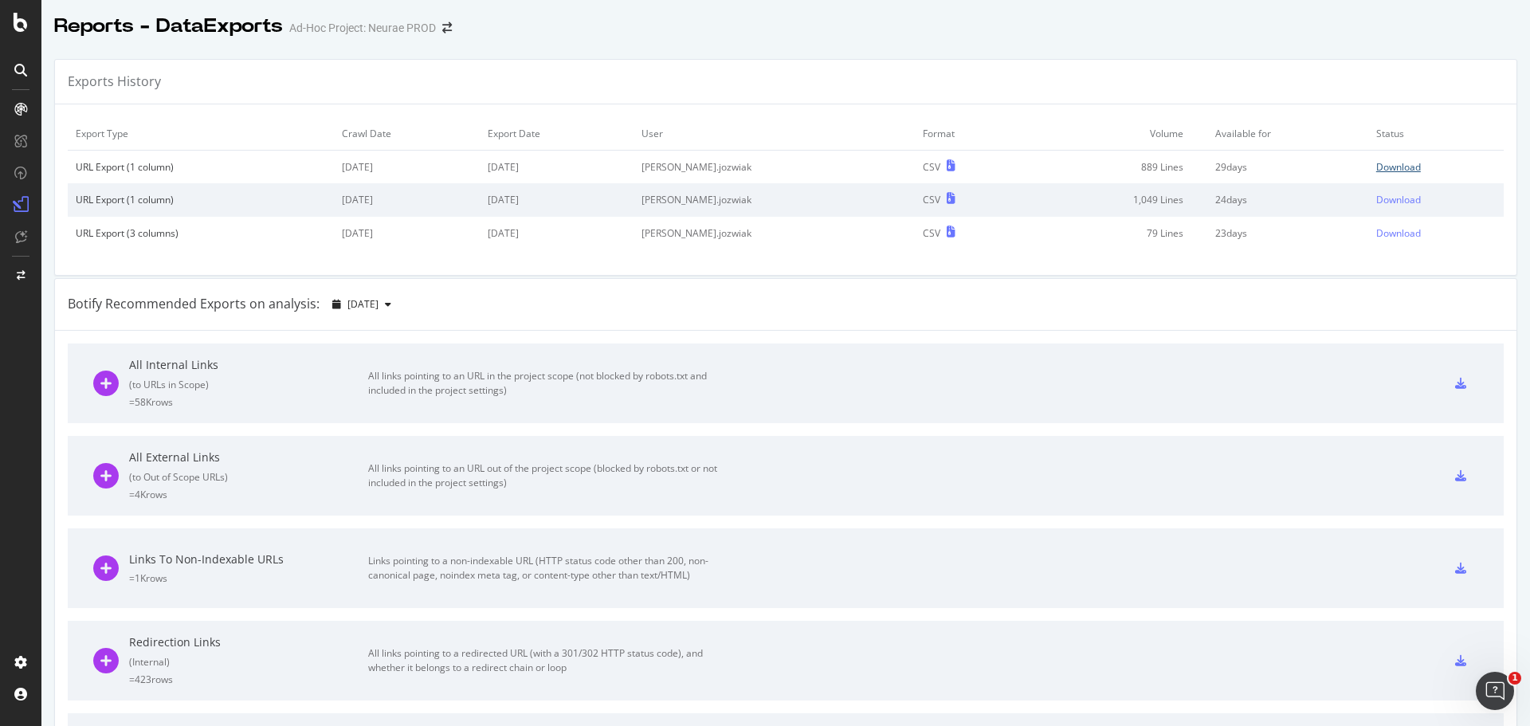
click at [1376, 169] on div "Download" at bounding box center [1398, 167] width 45 height 14
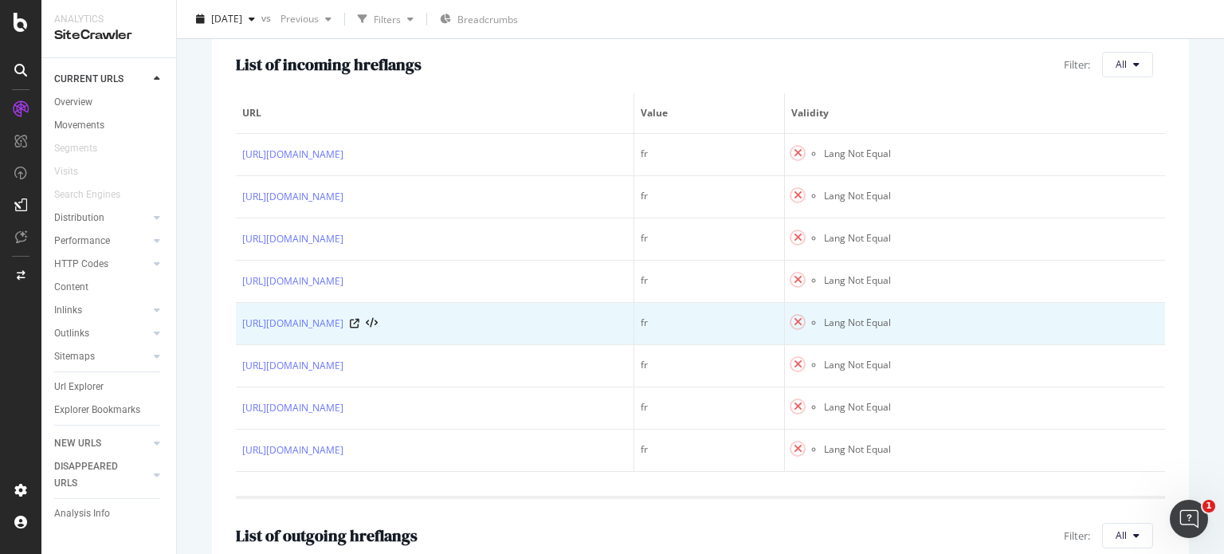
scroll to position [351, 0]
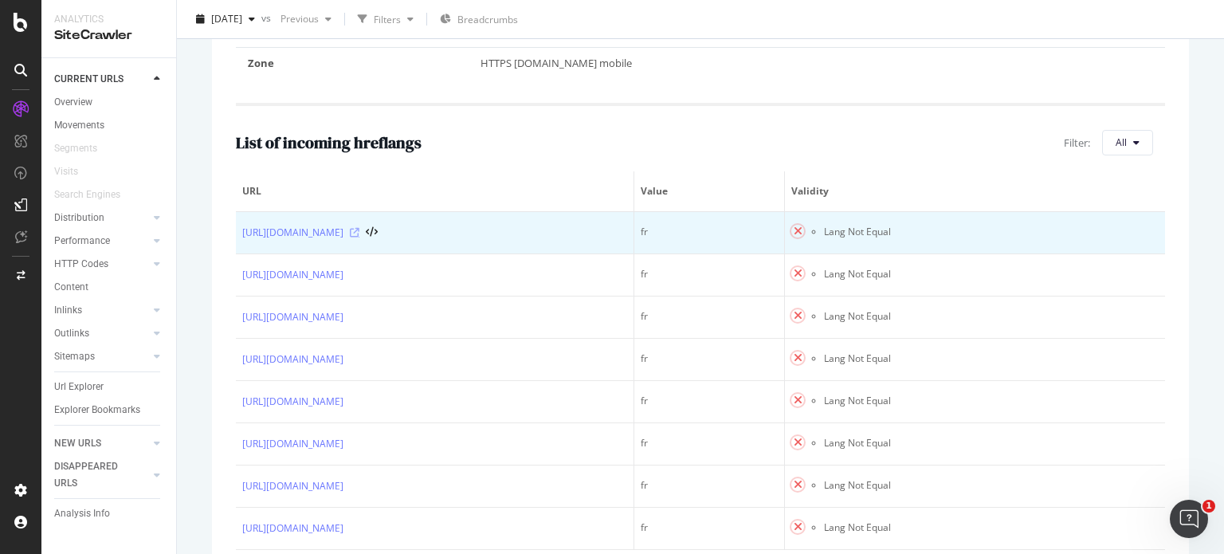
click at [359, 233] on icon at bounding box center [355, 233] width 10 height 10
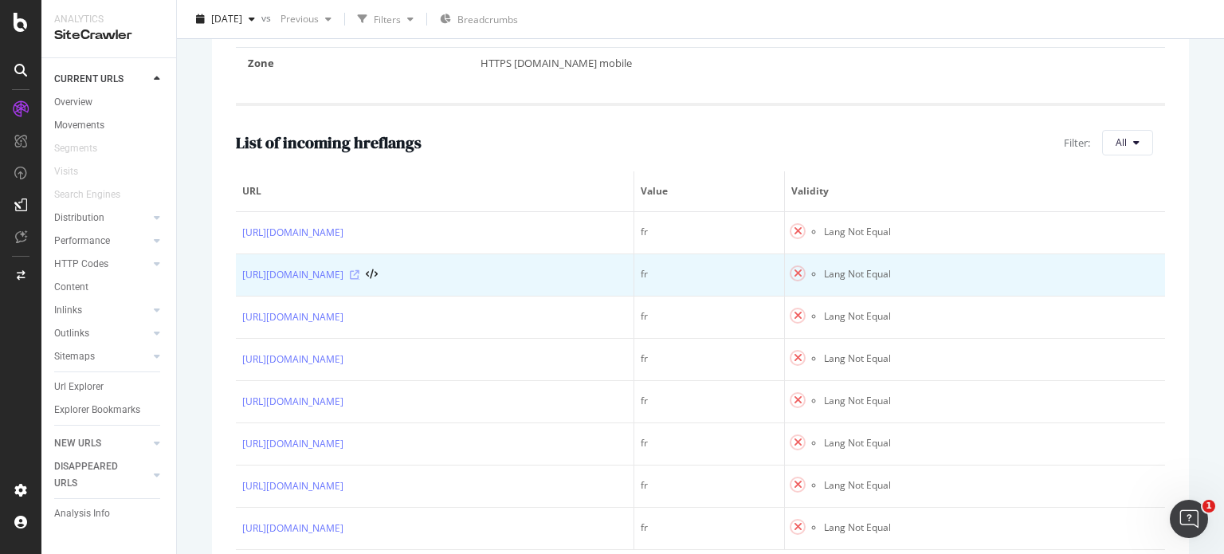
click at [359, 275] on icon at bounding box center [355, 275] width 10 height 10
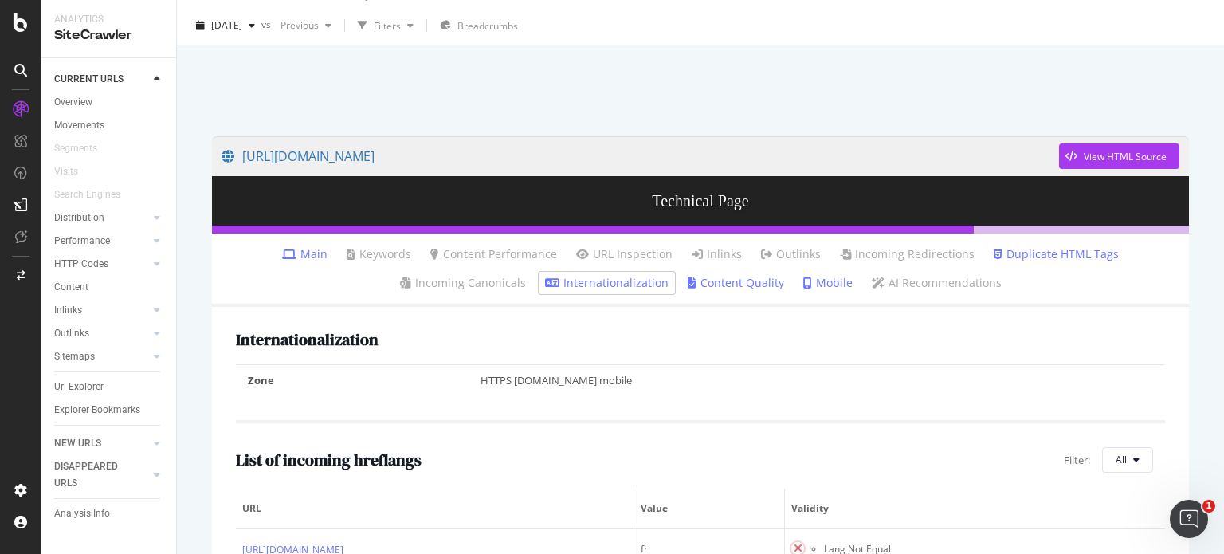
scroll to position [0, 0]
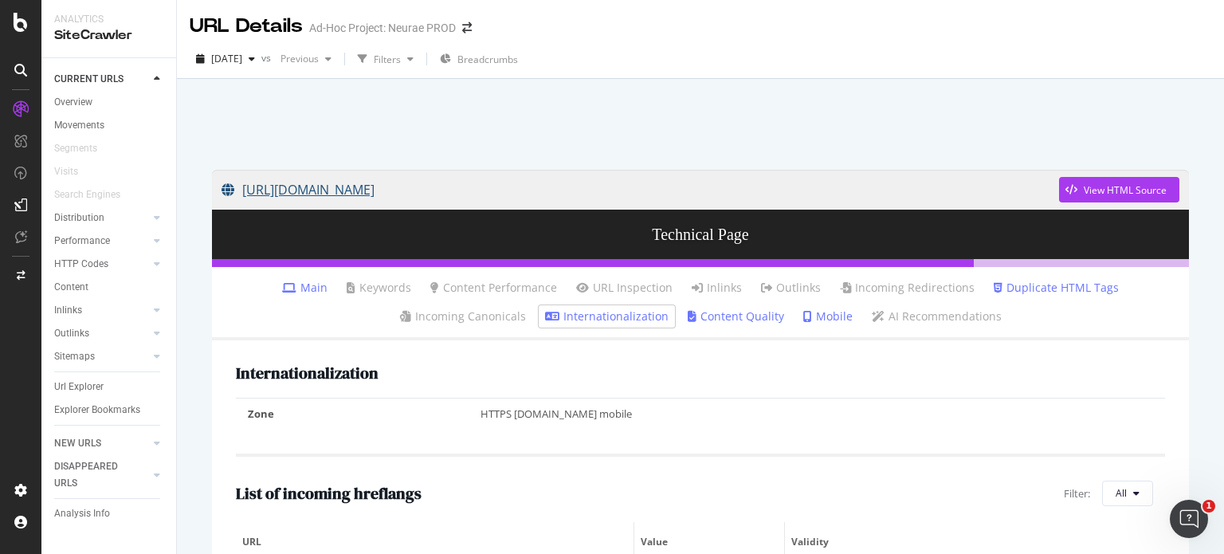
click at [567, 187] on link "https://www.neurae.com/trouver-un-point-de-vente-neurae/" at bounding box center [641, 190] width 838 height 40
click at [240, 62] on span "2025 Sep. 26th" at bounding box center [226, 59] width 31 height 14
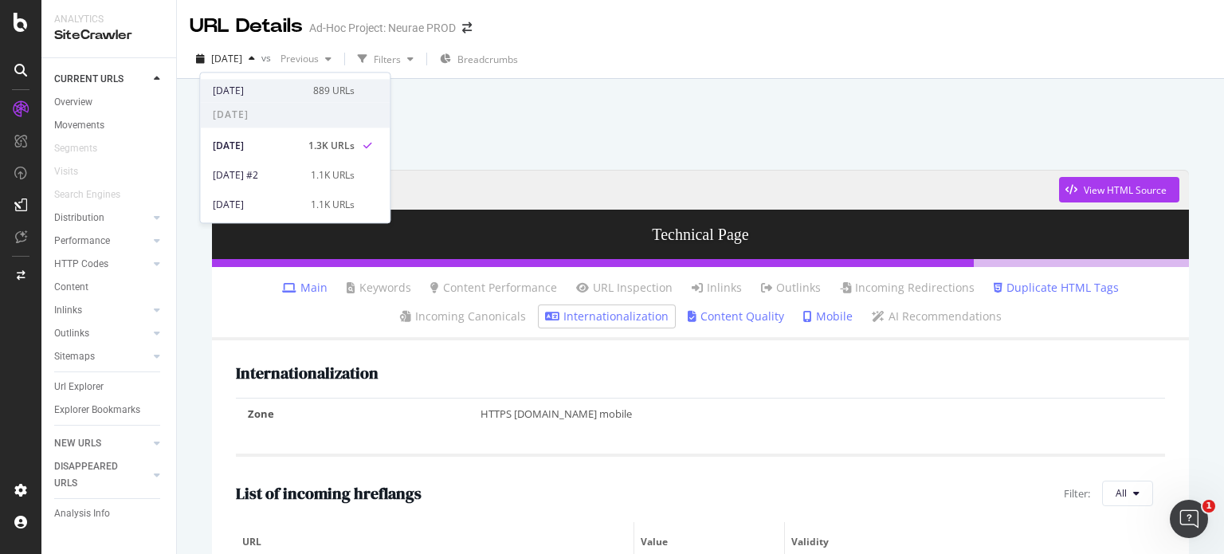
click at [281, 89] on div "[DATE]" at bounding box center [258, 91] width 91 height 14
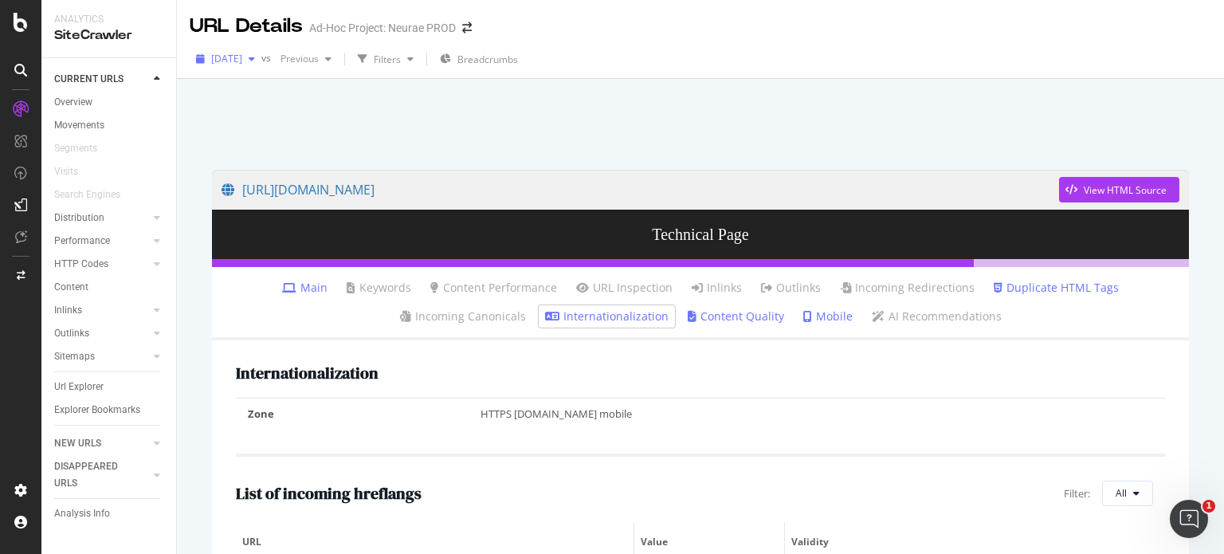
click at [261, 71] on button "[DATE]" at bounding box center [226, 59] width 72 height 26
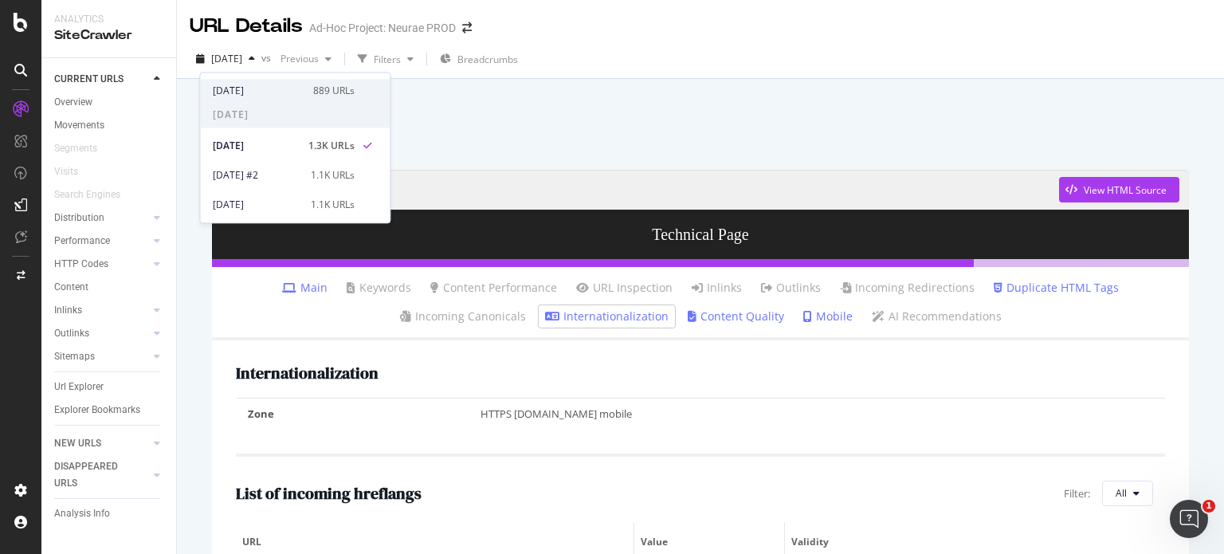
click at [271, 93] on div "[DATE]" at bounding box center [258, 91] width 91 height 14
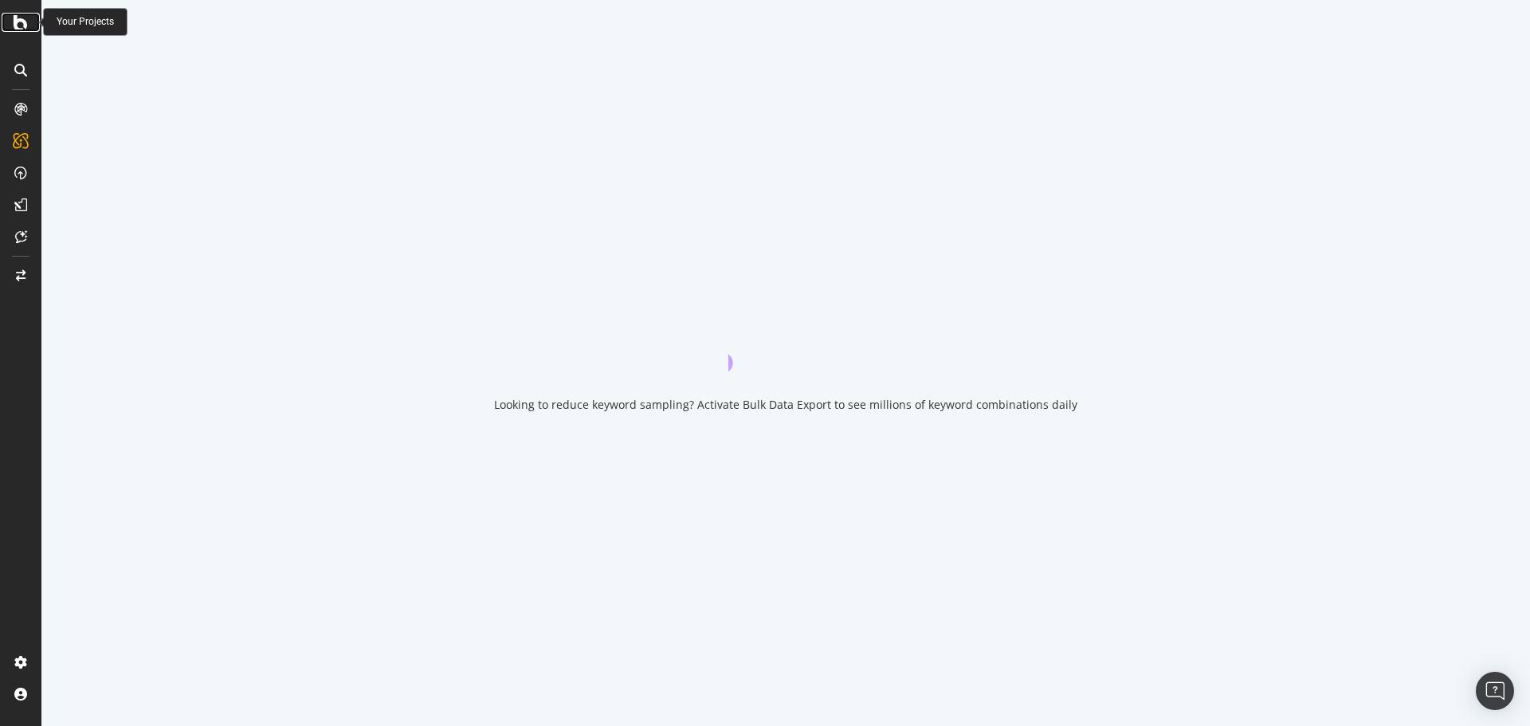
click at [18, 31] on icon at bounding box center [21, 22] width 14 height 19
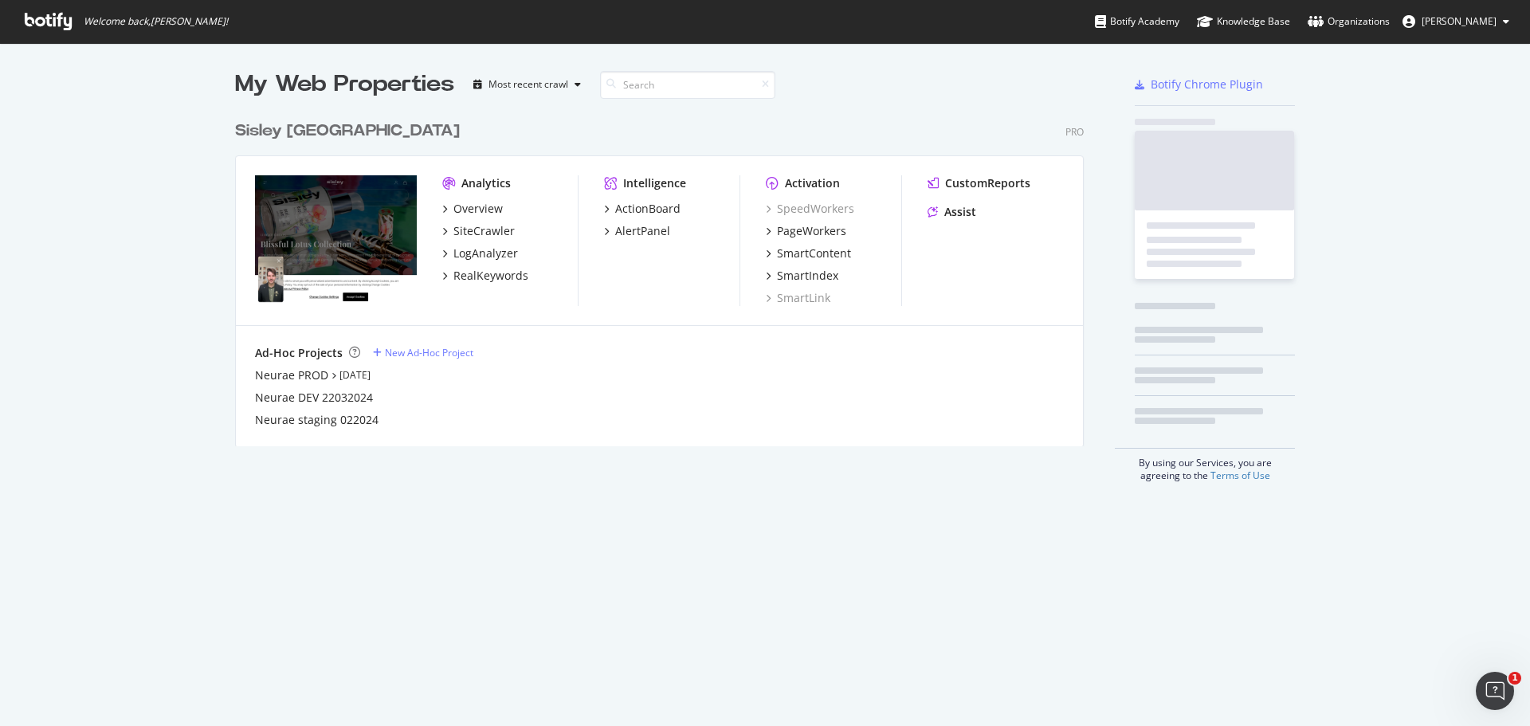
scroll to position [714, 1506]
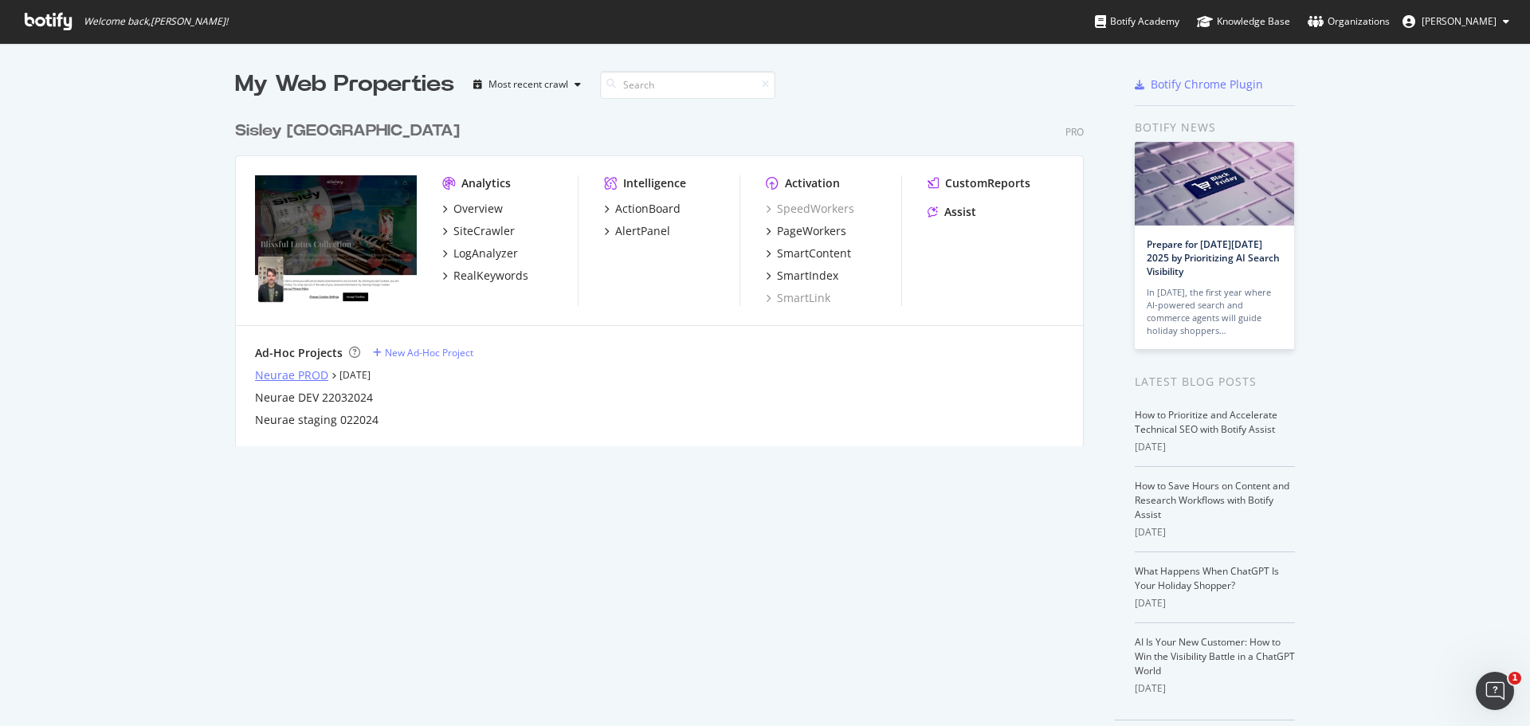
click at [289, 375] on div "Neurae PROD" at bounding box center [291, 375] width 73 height 16
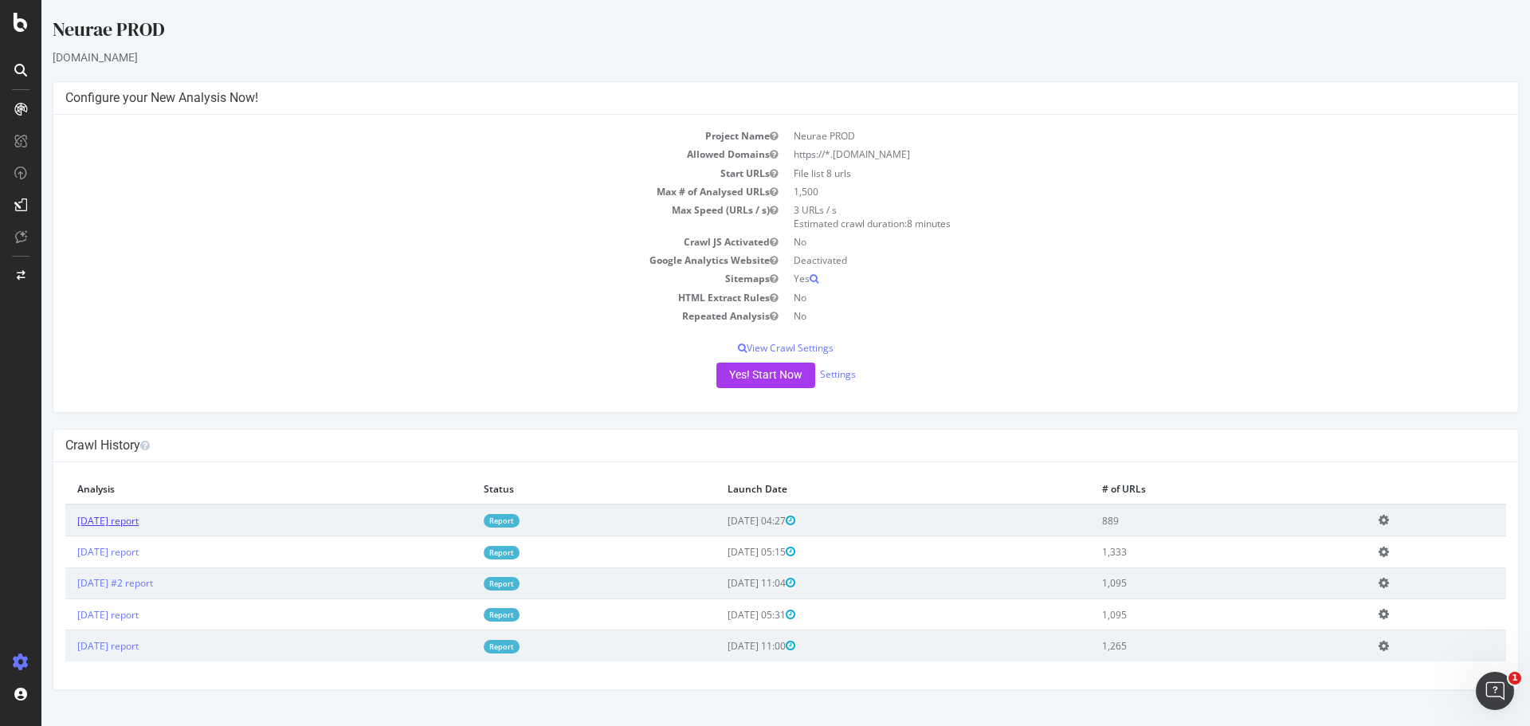
click at [139, 527] on link "2025 Oct. 1st report" at bounding box center [107, 521] width 61 height 14
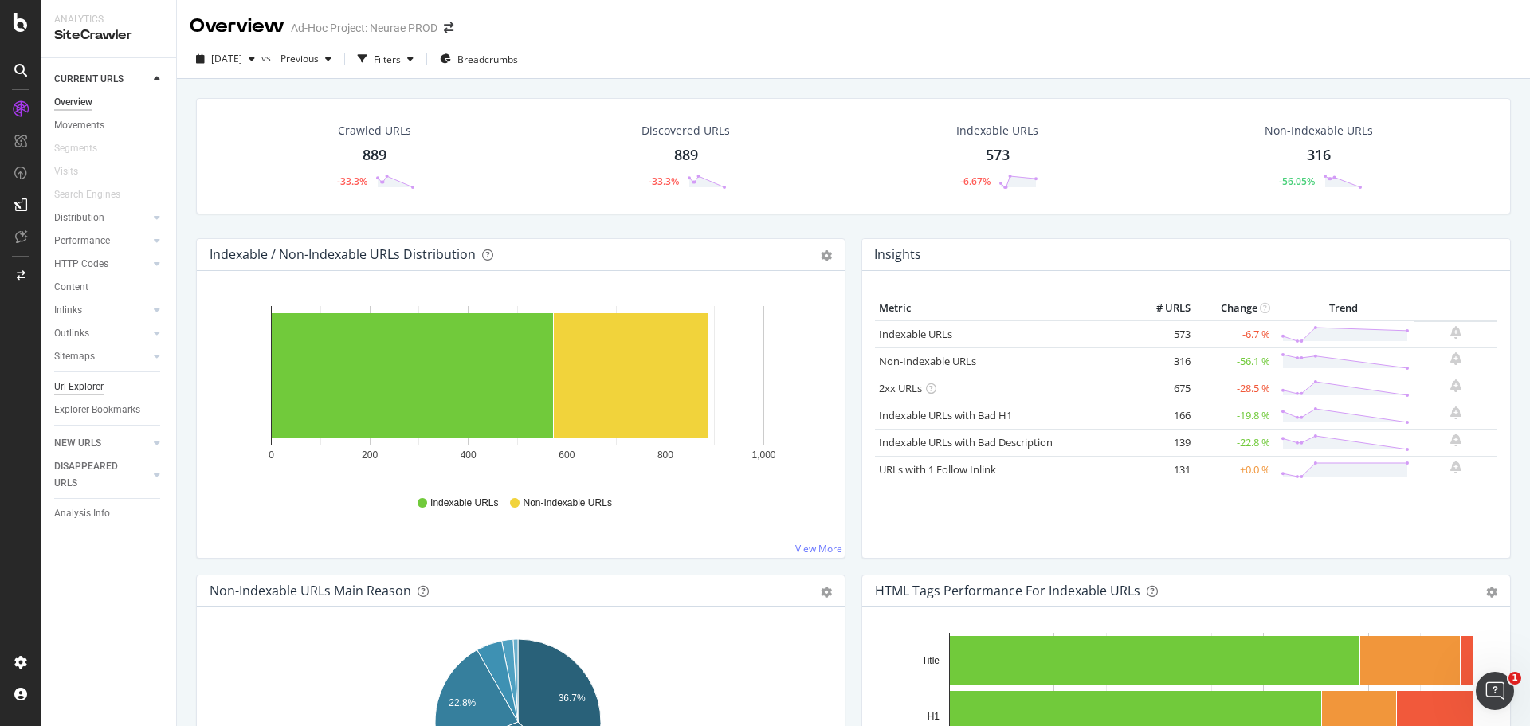
click at [73, 388] on div "Url Explorer" at bounding box center [78, 387] width 49 height 17
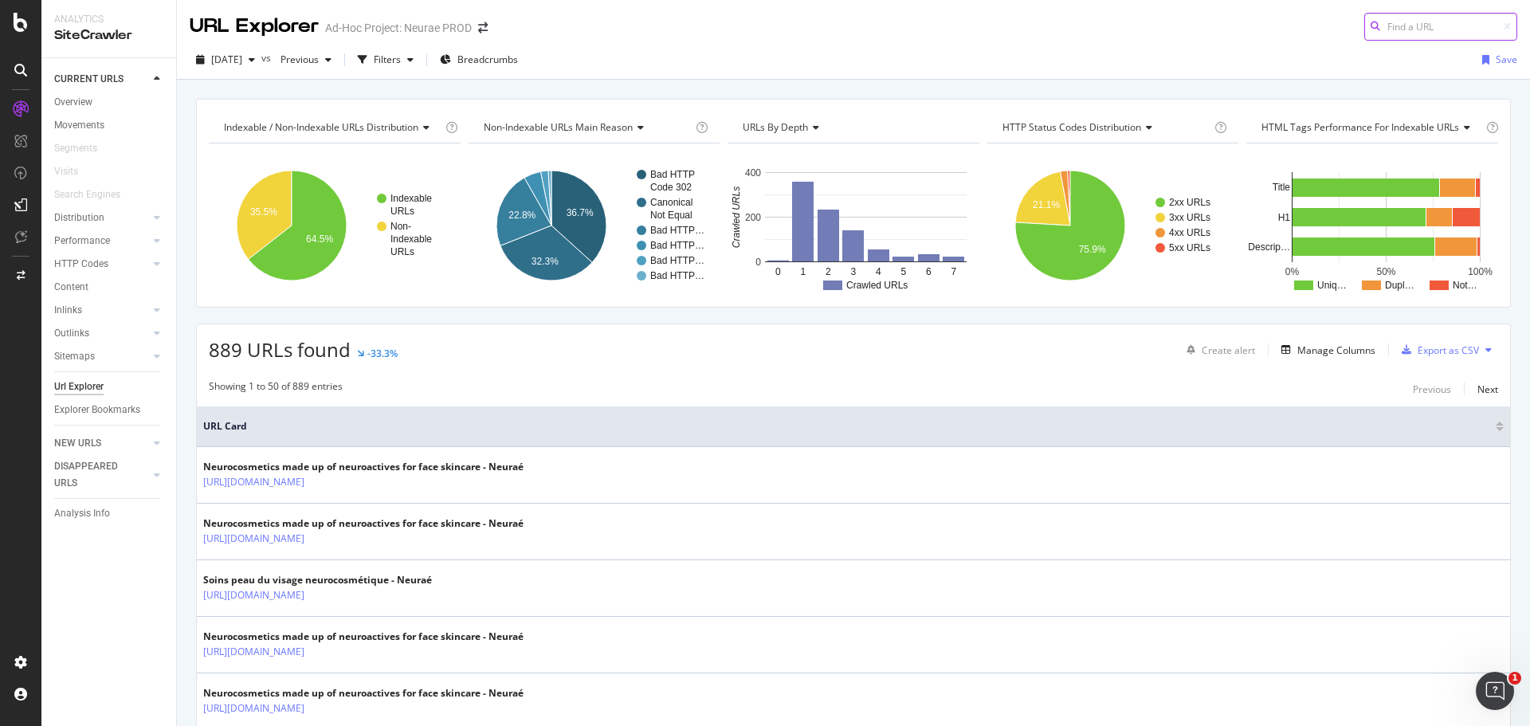
click at [1438, 18] on input at bounding box center [1440, 27] width 153 height 28
paste input "https://www.neurae.com/trouver-un-point-de-vente-neurae/"
type input "https://www.neurae.com/trouver-un-point-de-vente-neurae/"
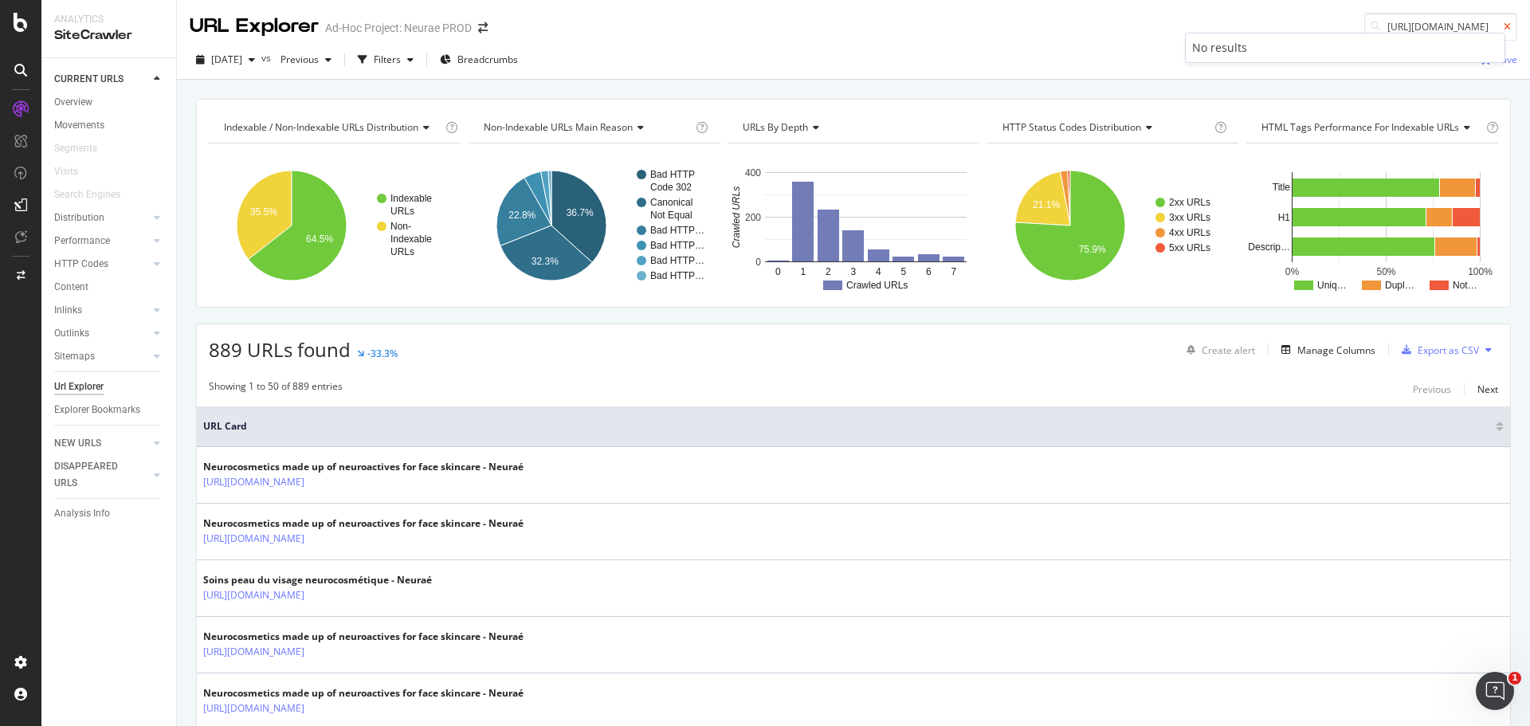
click at [1504, 25] on icon at bounding box center [1507, 27] width 7 height 10
click at [1427, 22] on input at bounding box center [1440, 27] width 153 height 28
paste input "https://www.neurae.com/home/?pid=100183"
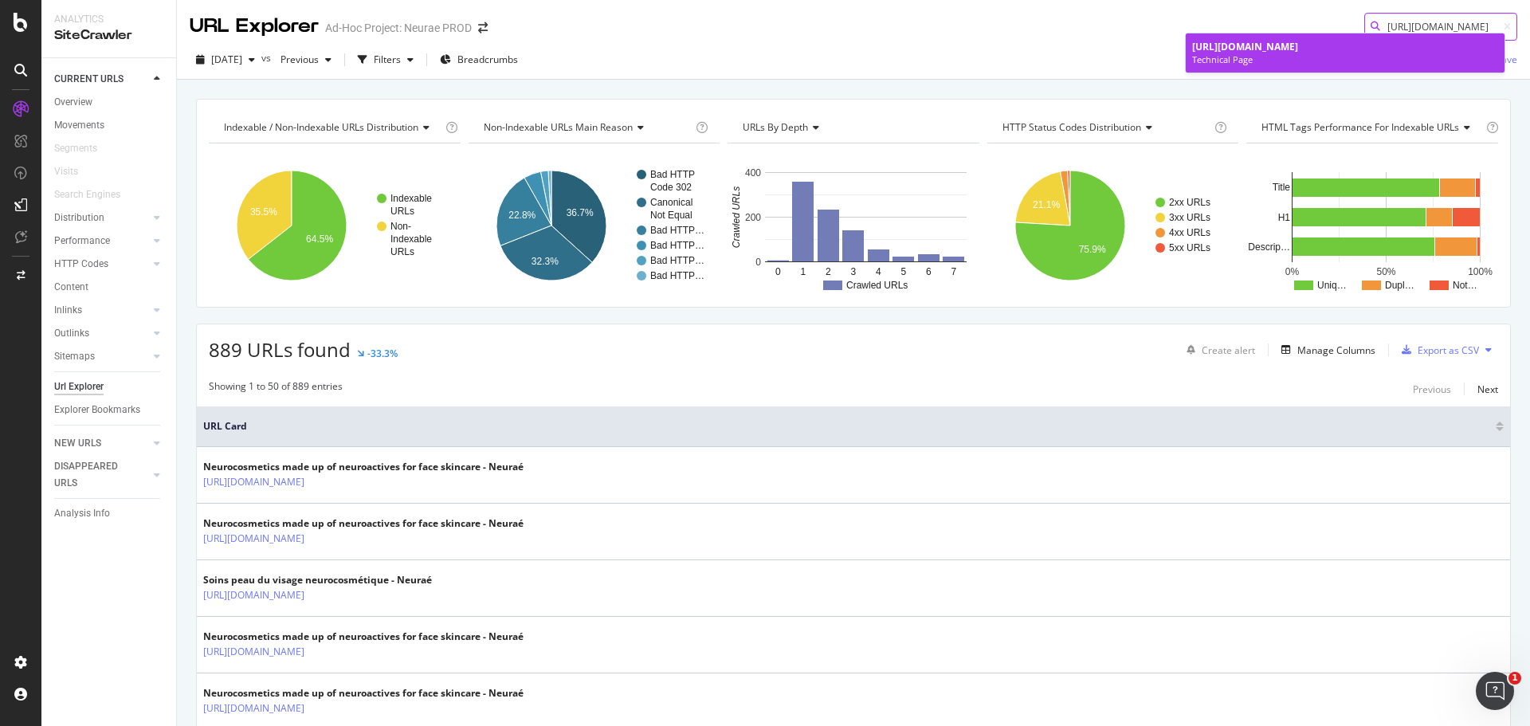
type input "https://www.neurae.com/home/?pid=100183"
click at [1279, 58] on div "Technical Page" at bounding box center [1345, 59] width 306 height 13
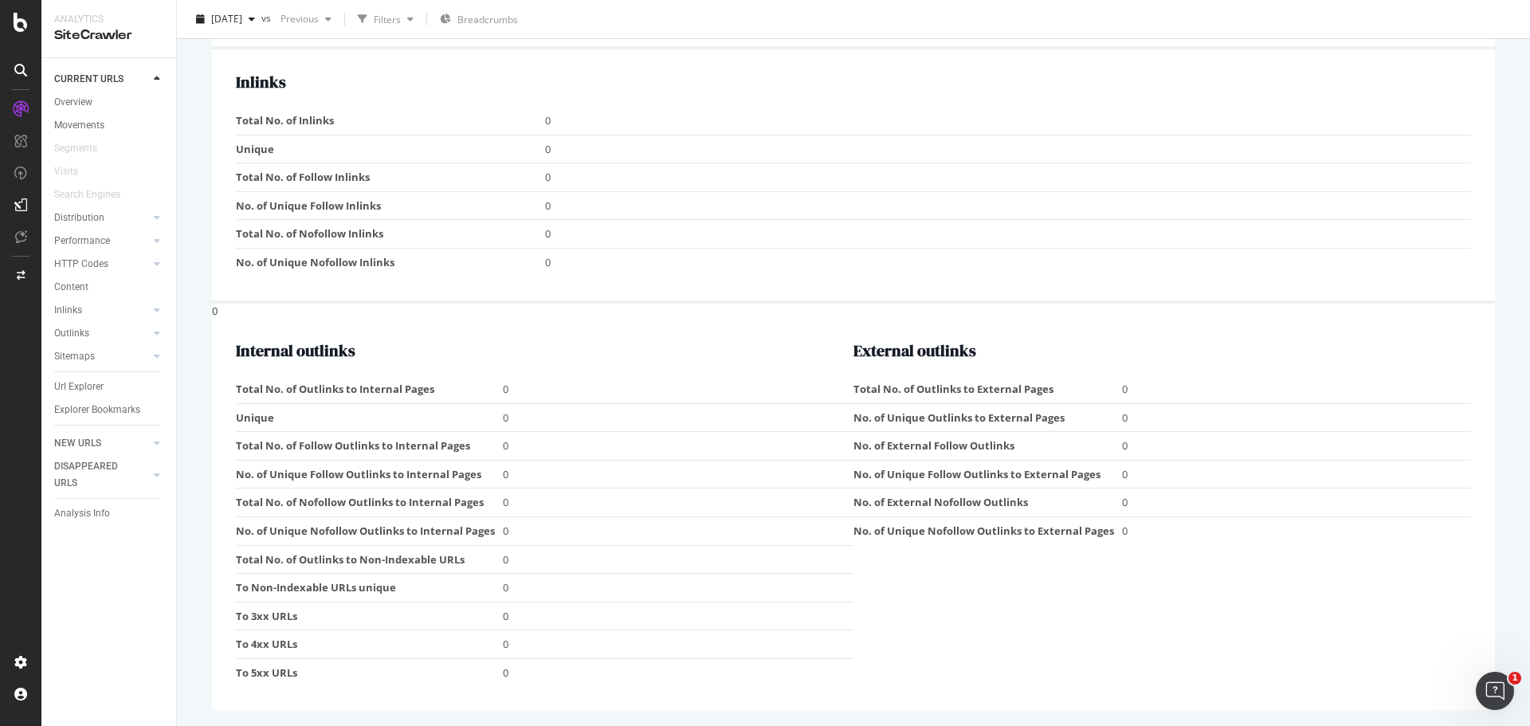
scroll to position [1129, 0]
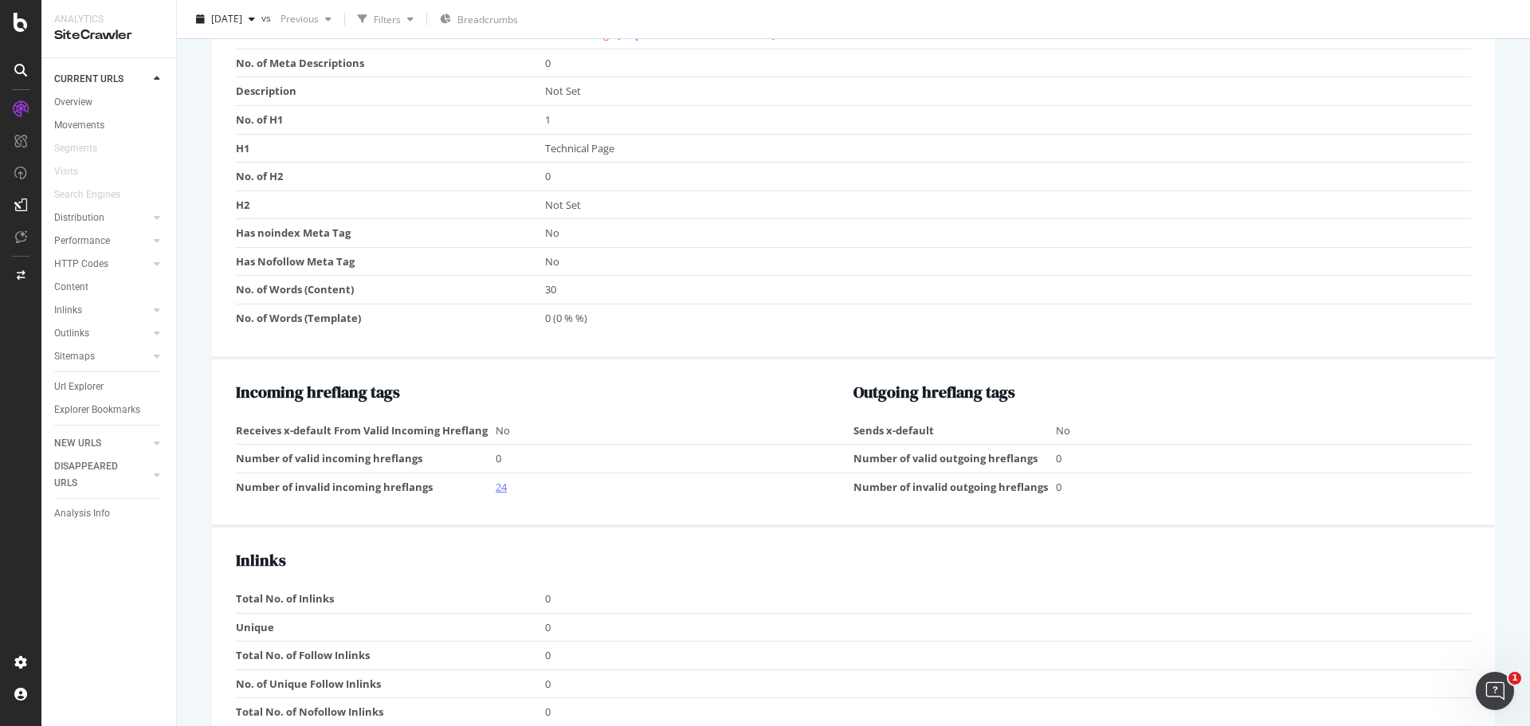
click at [501, 485] on link "24" at bounding box center [501, 487] width 11 height 14
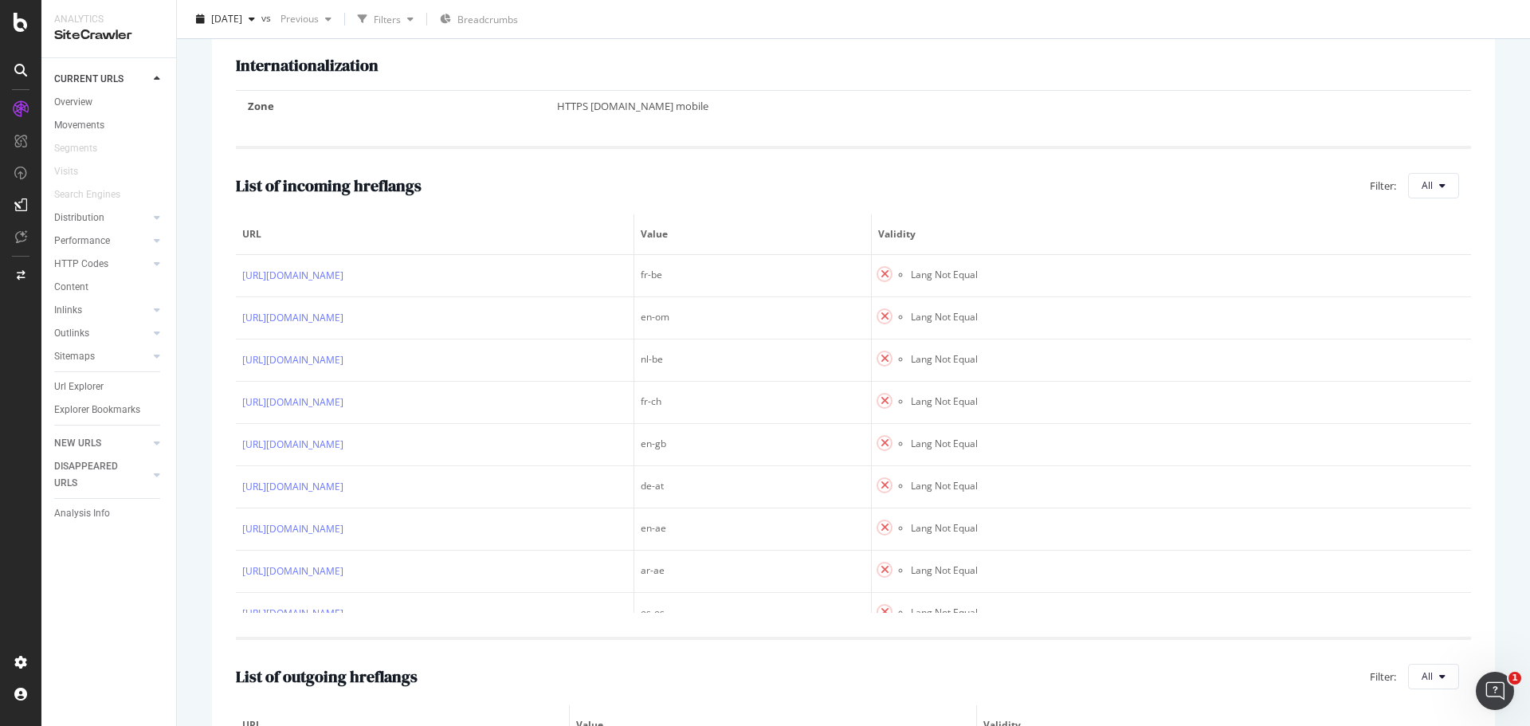
scroll to position [319, 0]
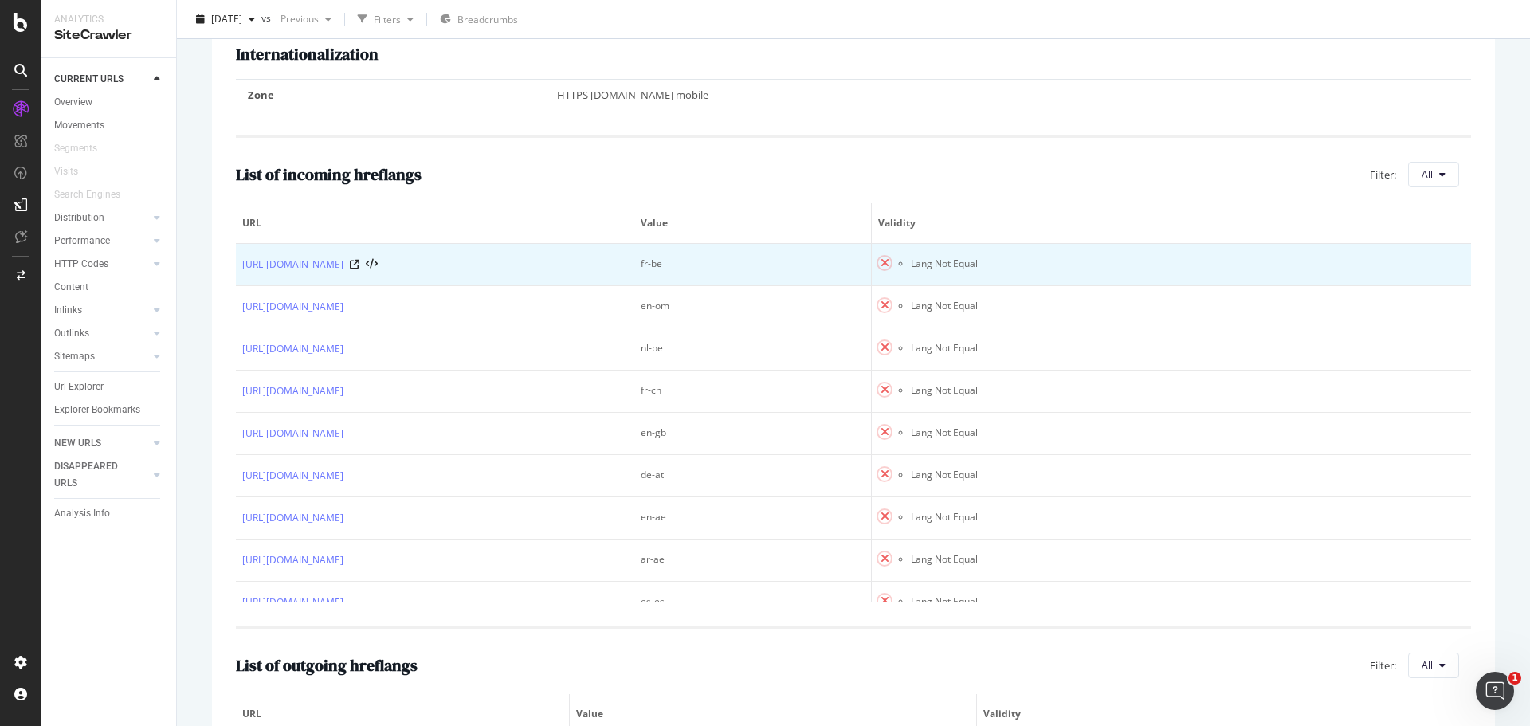
drag, startPoint x: 240, startPoint y: 253, endPoint x: 443, endPoint y: 277, distance: 204.6
click at [443, 277] on td "https://www.neurae.com/en-US/?pid=100183" at bounding box center [435, 265] width 398 height 42
copy link "https://www.neurae.com/en-US/?pid=100183"
